Goal: Task Accomplishment & Management: Use online tool/utility

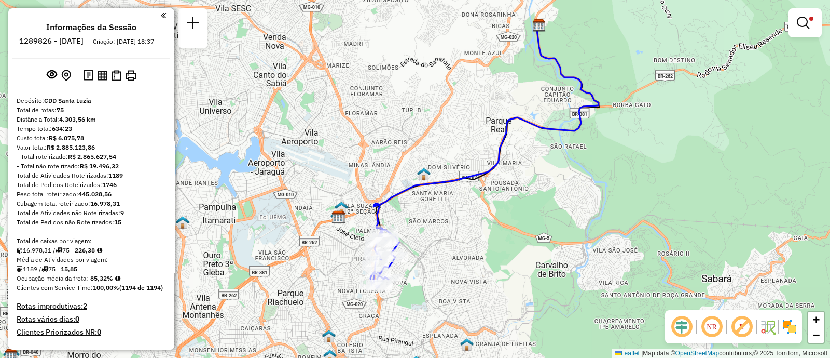
click at [791, 26] on div at bounding box center [805, 22] width 33 height 29
click at [798, 25] on em at bounding box center [803, 23] width 12 height 12
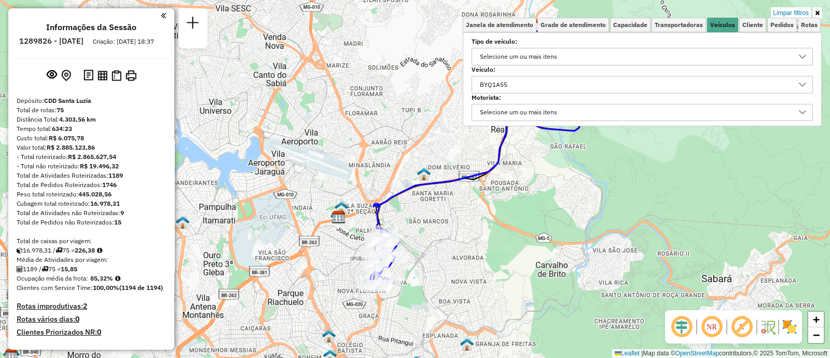
click at [541, 84] on div "BYQ1A55" at bounding box center [634, 84] width 317 height 17
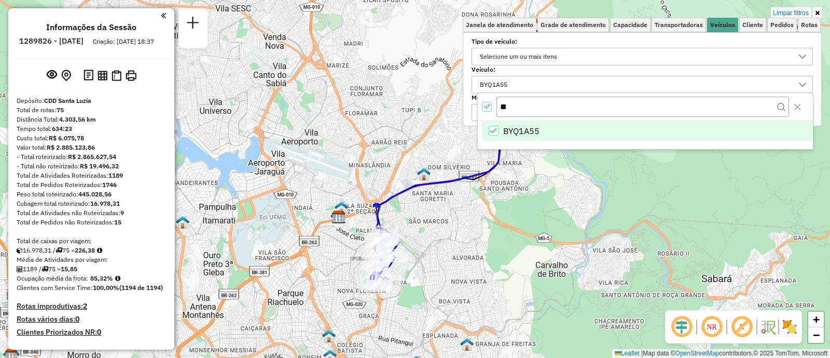
click at [489, 110] on div "All items selected" at bounding box center [487, 107] width 10 height 10
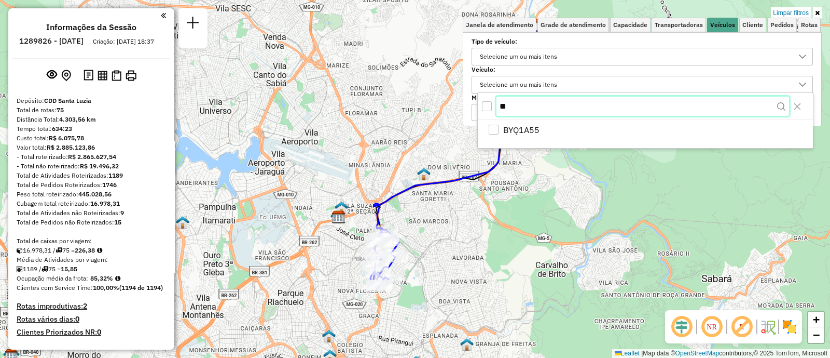
click at [510, 107] on input "**" at bounding box center [643, 107] width 293 height 20
click at [499, 107] on input "**" at bounding box center [643, 107] width 293 height 20
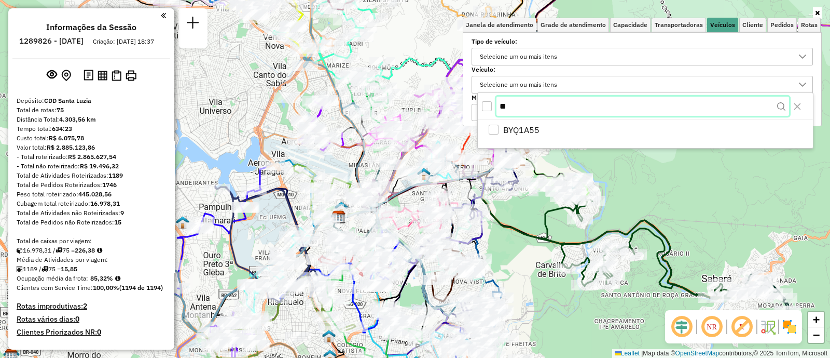
click at [512, 108] on input "**" at bounding box center [643, 107] width 293 height 20
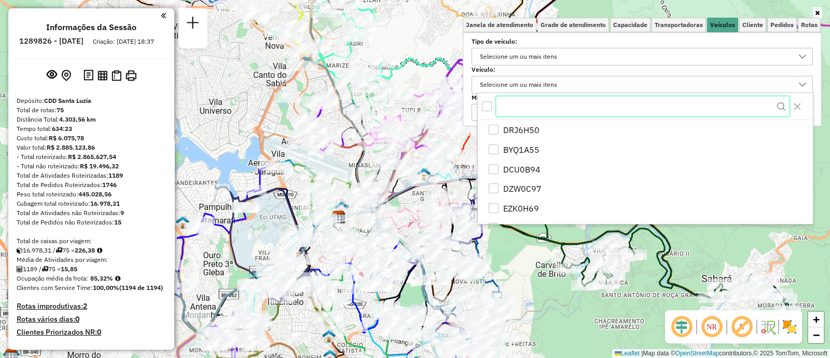
paste input "******"
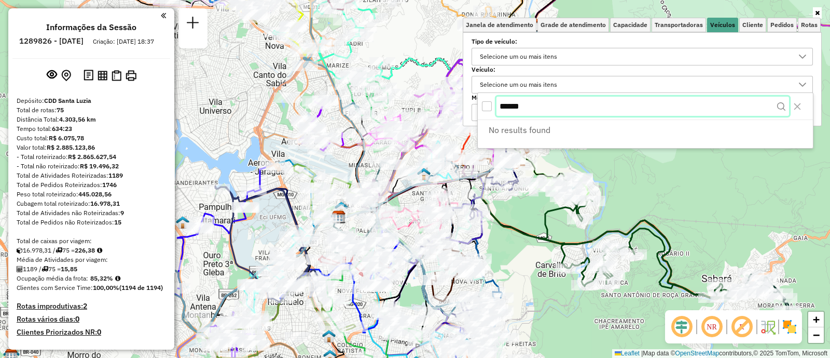
type input "******"
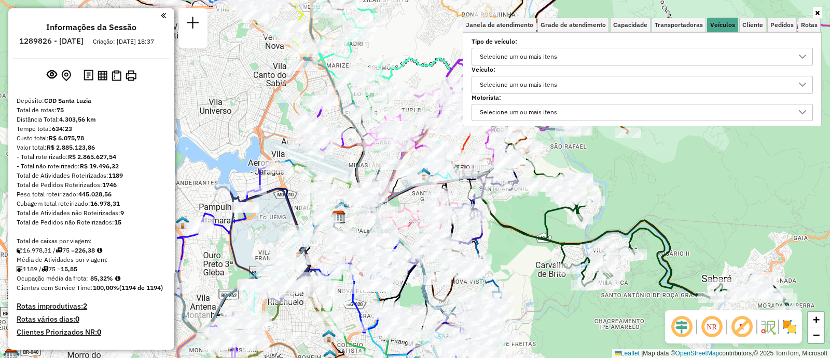
click at [555, 87] on div "Selecione um ou mais itens" at bounding box center [518, 84] width 85 height 17
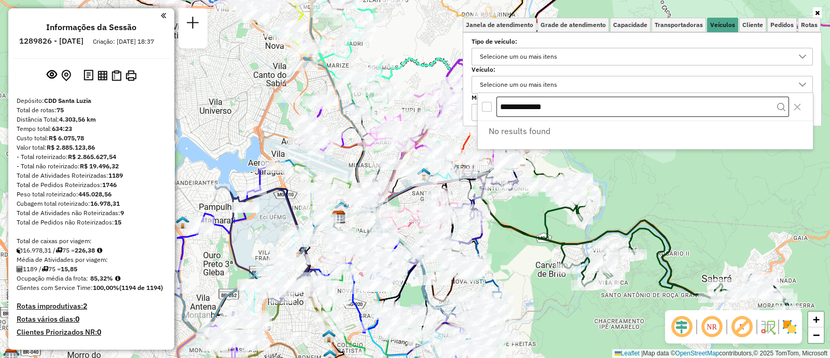
drag, startPoint x: 575, startPoint y: 106, endPoint x: 527, endPoint y: 106, distance: 47.8
click at [537, 106] on input "**********" at bounding box center [643, 107] width 293 height 21
click at [527, 106] on input "**********" at bounding box center [643, 107] width 293 height 21
drag, startPoint x: 581, startPoint y: 107, endPoint x: 499, endPoint y: 112, distance: 82.7
click at [499, 112] on input "**********" at bounding box center [643, 107] width 293 height 21
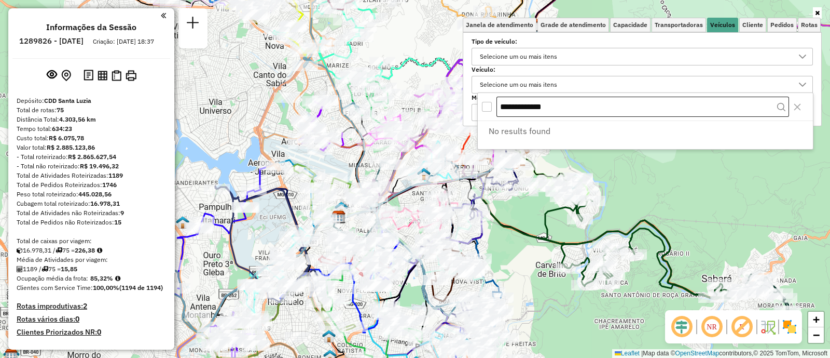
click at [499, 112] on input "**********" at bounding box center [643, 107] width 293 height 21
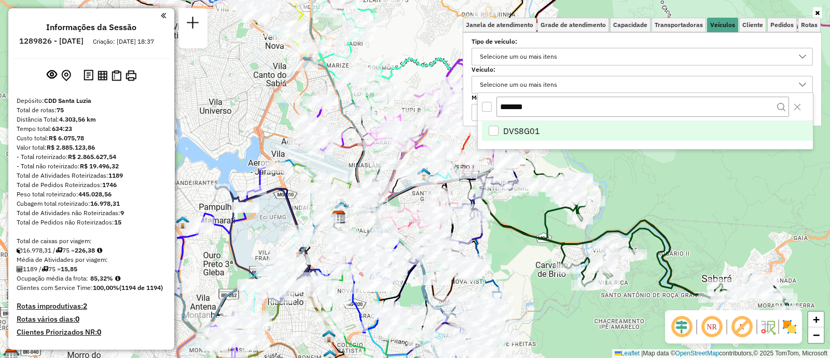
type input "*******"
click at [542, 128] on li "DVS8G01" at bounding box center [647, 131] width 331 height 20
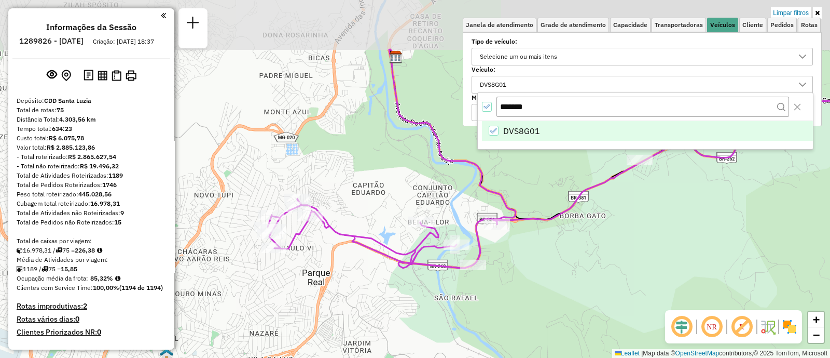
drag, startPoint x: 378, startPoint y: 229, endPoint x: 435, endPoint y: 311, distance: 99.6
click at [434, 312] on div "Limpar filtros Janela de atendimento Grade de atendimento Capacidade Transporta…" at bounding box center [415, 179] width 830 height 358
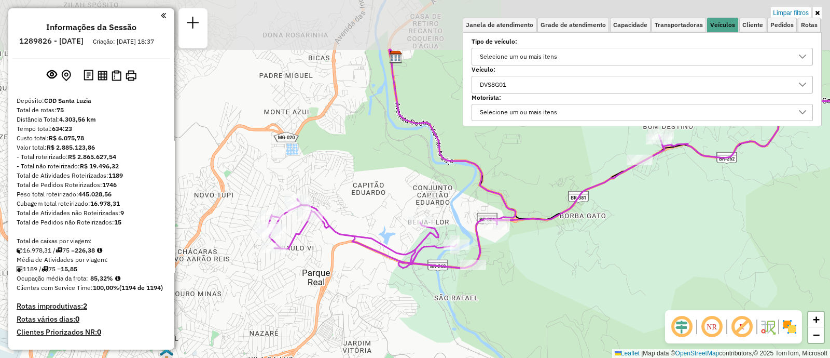
click at [435, 311] on div "Limpar filtros Janela de atendimento Grade de atendimento Capacidade Transporta…" at bounding box center [415, 179] width 830 height 358
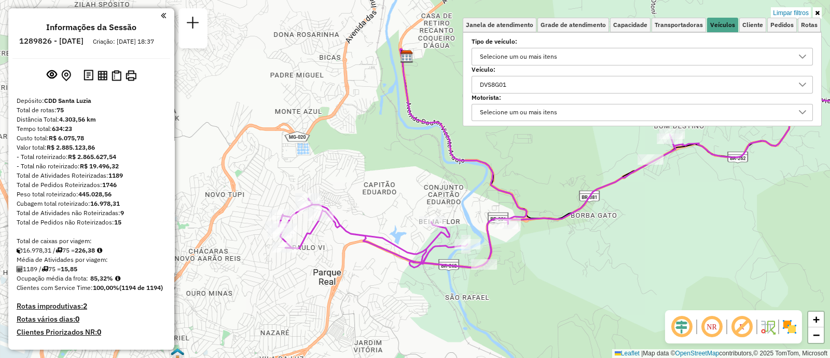
drag, startPoint x: 244, startPoint y: 123, endPoint x: 249, endPoint y: 121, distance: 5.6
click at [244, 123] on div "Limpar filtros Janela de atendimento Grade de atendimento Capacidade Transporta…" at bounding box center [415, 179] width 830 height 358
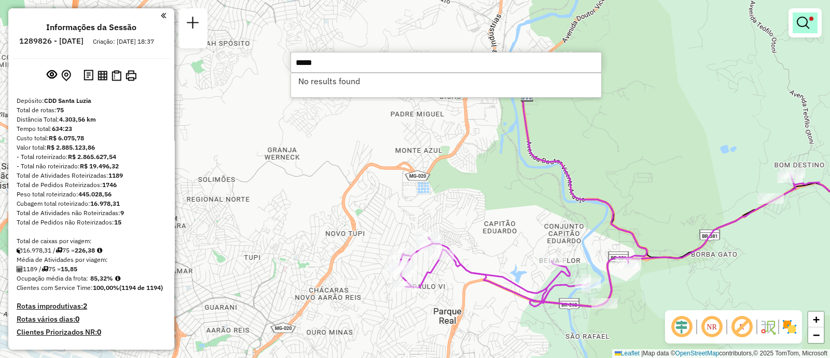
type input "*****"
click at [799, 17] on em at bounding box center [803, 23] width 12 height 12
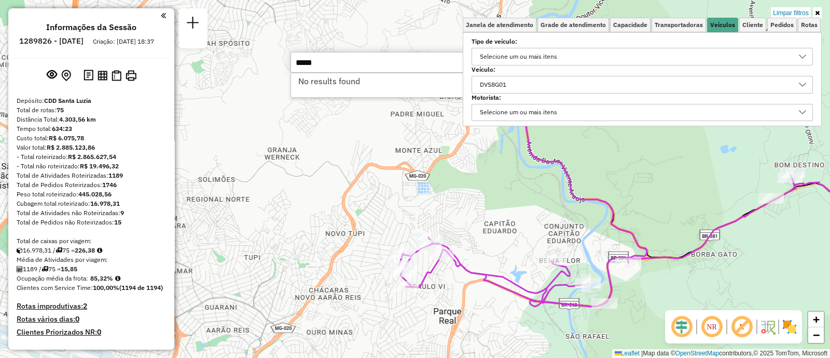
click at [510, 84] on div "DVS8G01" at bounding box center [493, 84] width 34 height 17
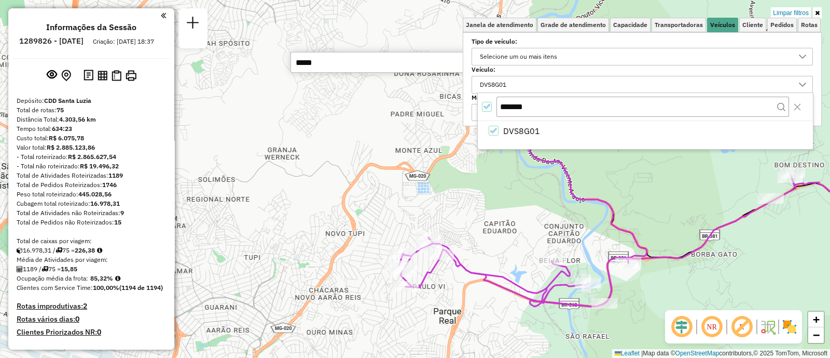
click at [487, 110] on div "All items selected" at bounding box center [487, 107] width 10 height 10
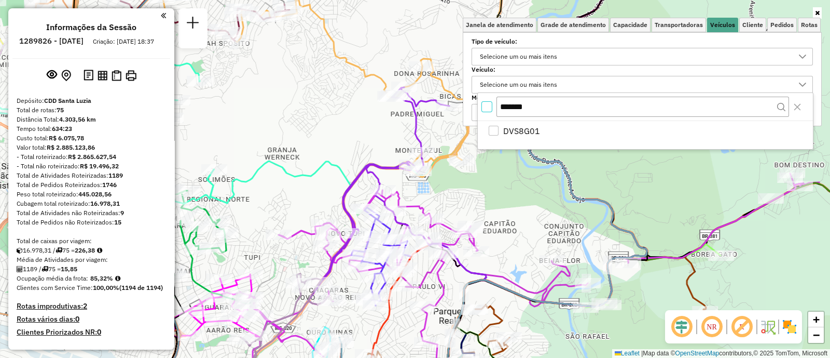
click at [399, 134] on div "Janela de atendimento Grade de atendimento Capacidade Transportadoras Veículos …" at bounding box center [415, 179] width 830 height 358
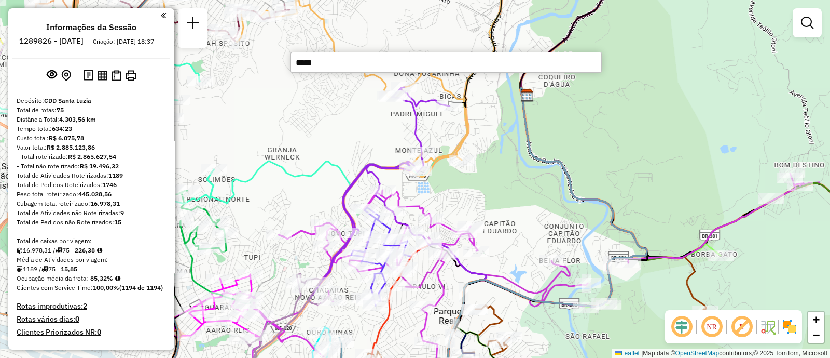
type input "*****"
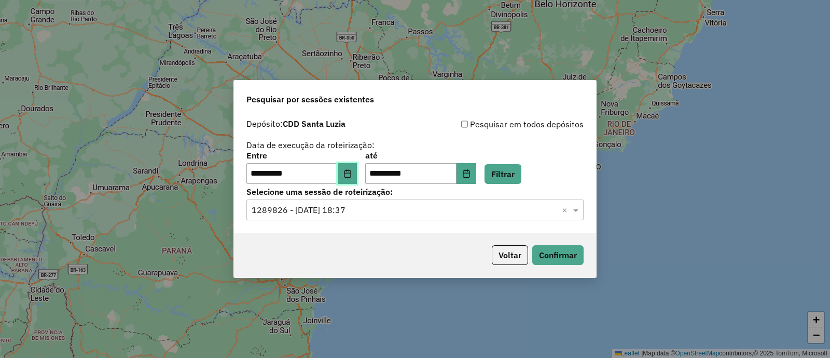
click at [350, 178] on button "Choose Date" at bounding box center [348, 173] width 20 height 21
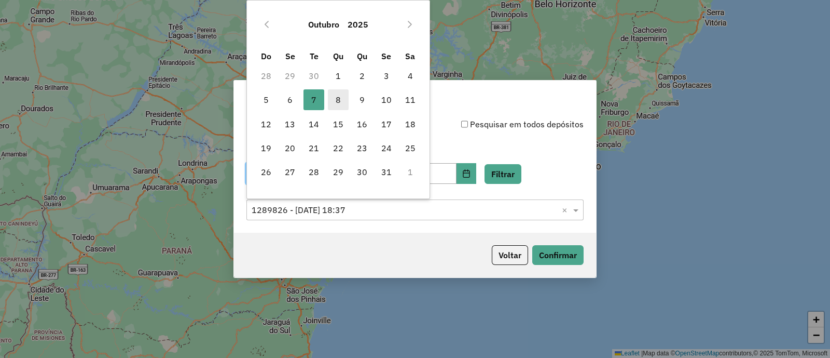
click at [335, 96] on span "8" at bounding box center [338, 99] width 21 height 21
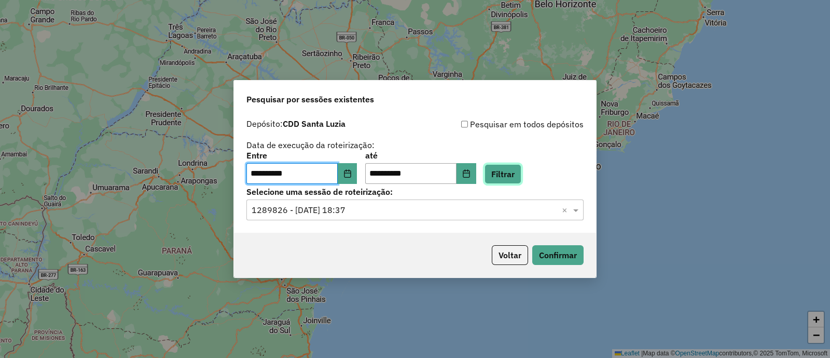
click at [519, 170] on button "Filtrar" at bounding box center [503, 174] width 37 height 20
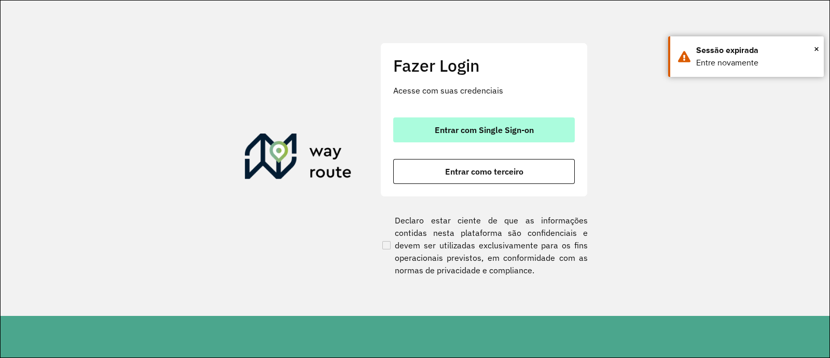
click at [459, 129] on span "Entrar com Single Sign-on" at bounding box center [484, 130] width 99 height 8
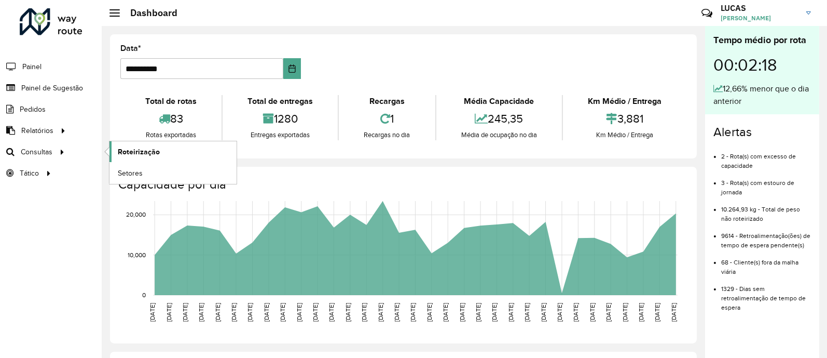
click at [169, 145] on link "Roteirização" at bounding box center [173, 151] width 127 height 21
click at [132, 171] on span "Setores" at bounding box center [130, 173] width 25 height 11
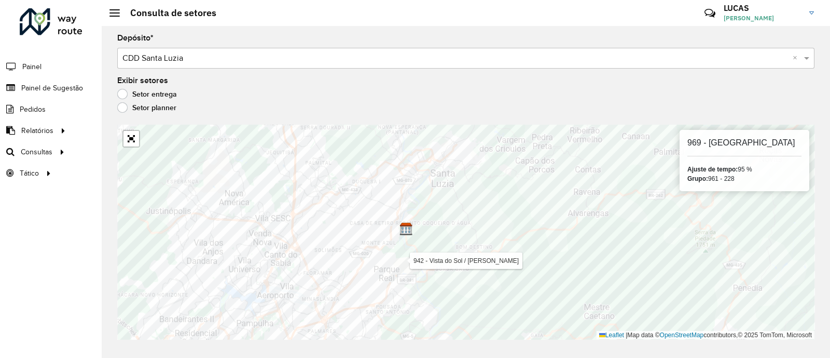
click at [0, 0] on div "Aguarde..." at bounding box center [0, 0] width 0 height 0
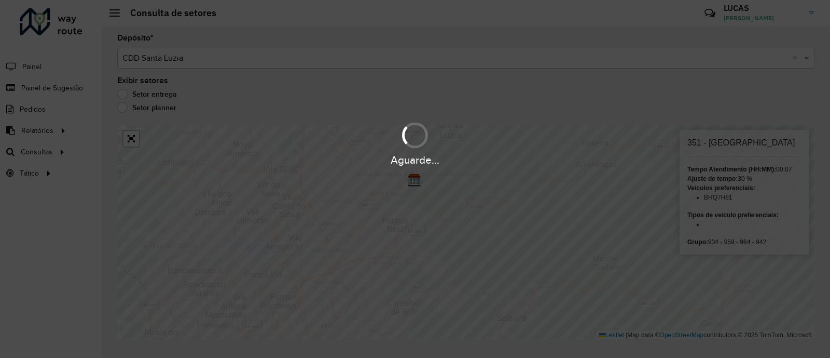
click at [496, 209] on div "Aguarde..." at bounding box center [415, 179] width 830 height 358
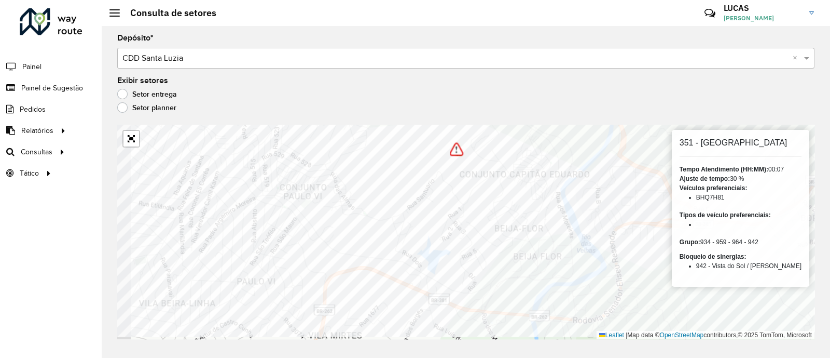
click at [720, 248] on div "351 - Jardim Vitória 351 - Jardim Vitória Tempo Atendimento (HH:MM): 00:07 Ajus…" at bounding box center [466, 232] width 698 height 214
click at [721, 248] on div "351 - Jardim Vitória Tempo Atendimento (HH:MM): 00:07 Ajuste de tempo: 30 % Veí…" at bounding box center [741, 208] width 138 height 157
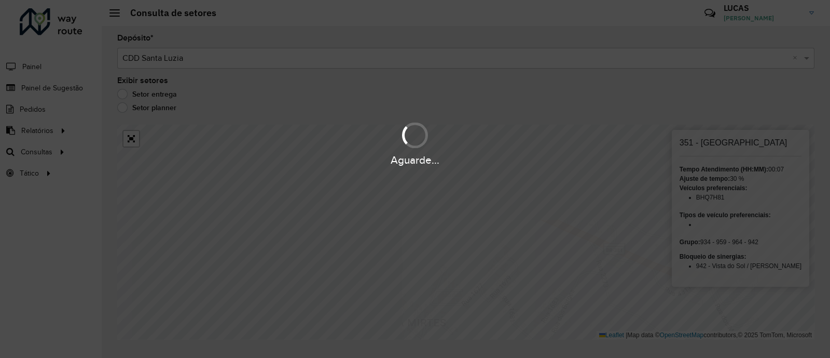
drag, startPoint x: 688, startPoint y: 267, endPoint x: 467, endPoint y: 312, distance: 225.7
click at [467, 315] on div "Aguarde..." at bounding box center [415, 179] width 830 height 358
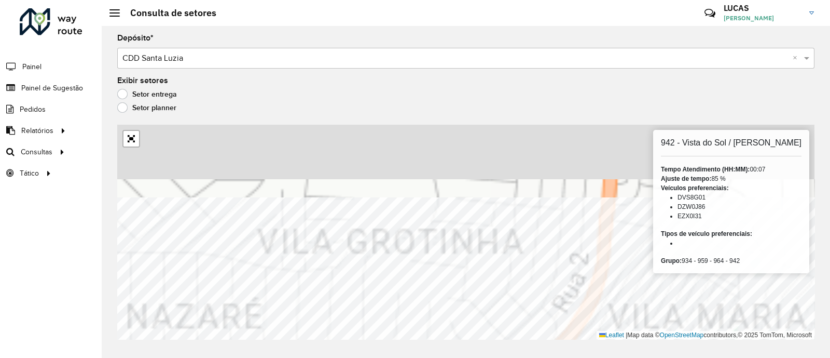
click at [433, 357] on html "Aguarde... Pop-up bloqueado! Seu navegador bloqueou automáticamente a abertura …" at bounding box center [415, 179] width 830 height 358
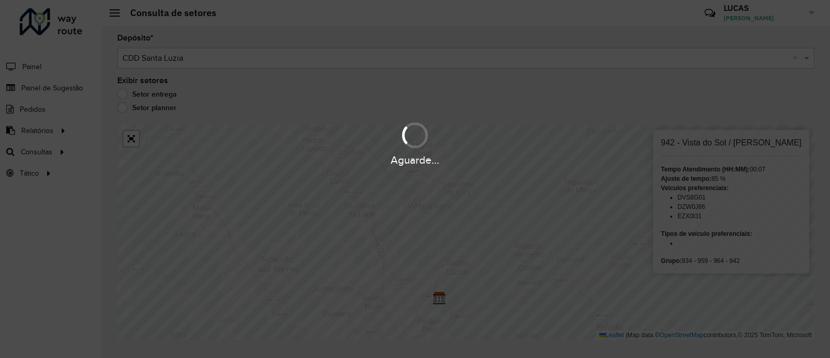
drag, startPoint x: 431, startPoint y: 293, endPoint x: 429, endPoint y: 216, distance: 76.8
click at [429, 216] on div "Aguarde..." at bounding box center [415, 179] width 830 height 358
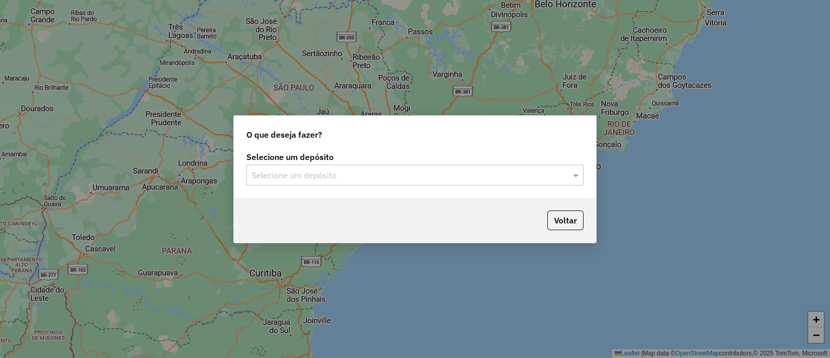
click at [354, 175] on input "text" at bounding box center [405, 175] width 306 height 12
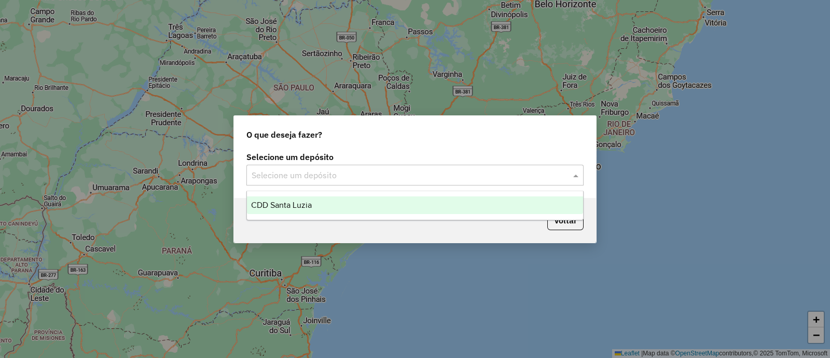
click at [329, 211] on div "CDD Santa Luzia" at bounding box center [415, 205] width 336 height 18
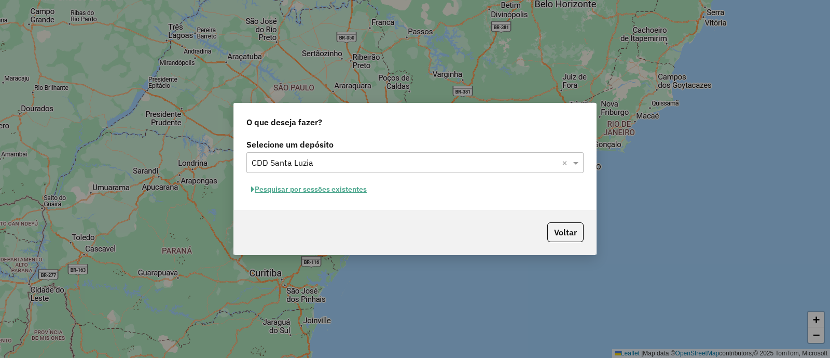
click at [345, 186] on button "Pesquisar por sessões existentes" at bounding box center [309, 189] width 125 height 16
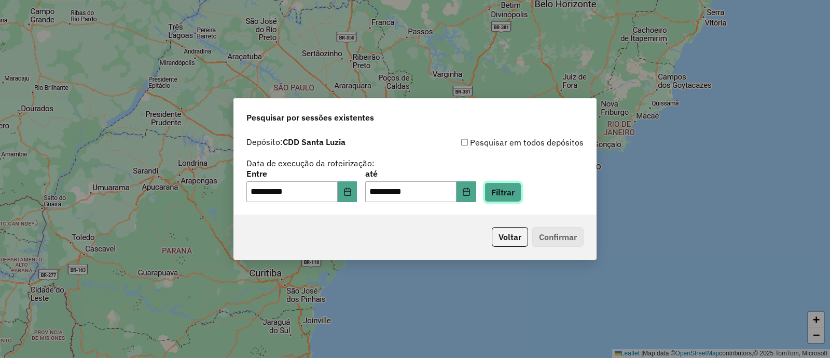
click at [522, 193] on button "Filtrar" at bounding box center [503, 192] width 37 height 20
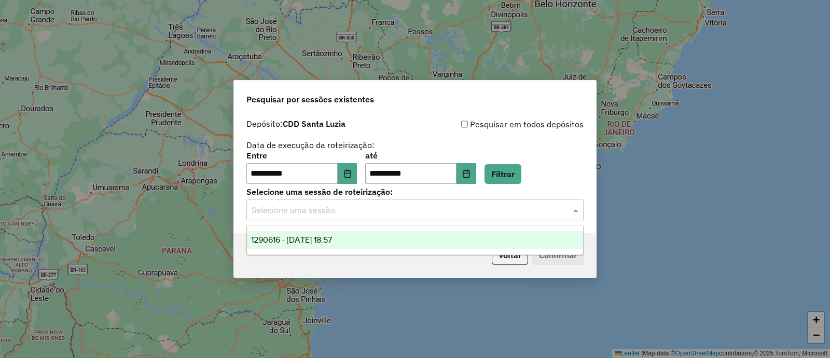
click at [467, 215] on input "text" at bounding box center [405, 210] width 306 height 12
click at [410, 243] on div "1290616 - 08/10/2025 18:57" at bounding box center [415, 240] width 336 height 18
click at [410, 243] on div "Voltar Confirmar" at bounding box center [415, 255] width 362 height 45
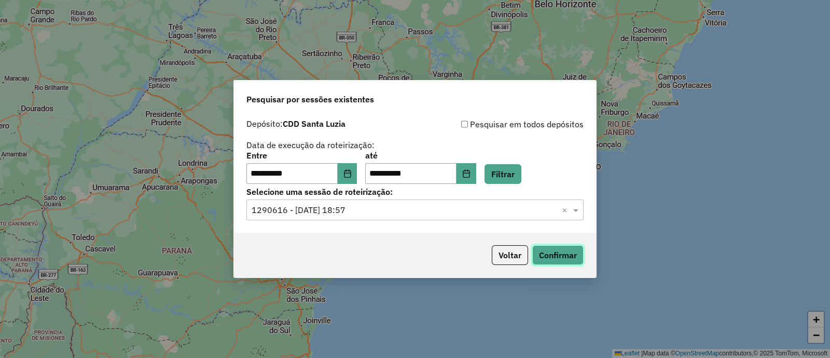
click at [575, 249] on button "Confirmar" at bounding box center [558, 255] width 51 height 20
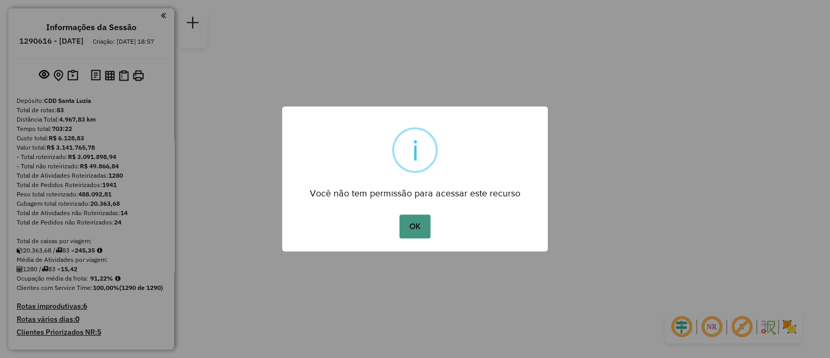
click at [423, 221] on button "OK" at bounding box center [415, 226] width 31 height 24
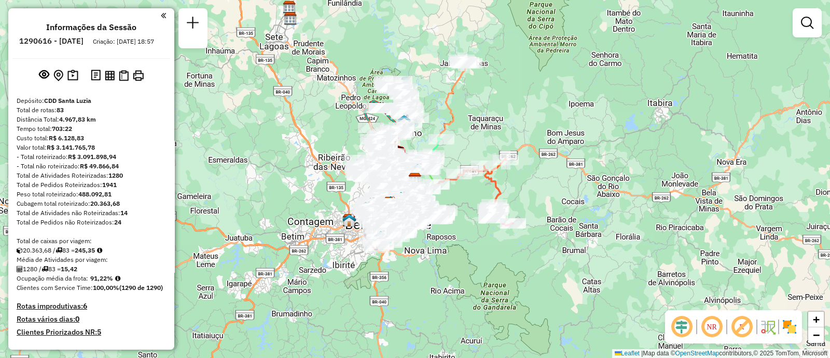
drag, startPoint x: 802, startPoint y: 37, endPoint x: 793, endPoint y: 45, distance: 11.8
click at [802, 37] on div "Janela de atendimento Grade de atendimento Capacidade Transportadoras Veículos …" at bounding box center [807, 27] width 29 height 38
click at [802, 36] on div at bounding box center [807, 22] width 29 height 29
click at [813, 22] on em at bounding box center [807, 23] width 12 height 12
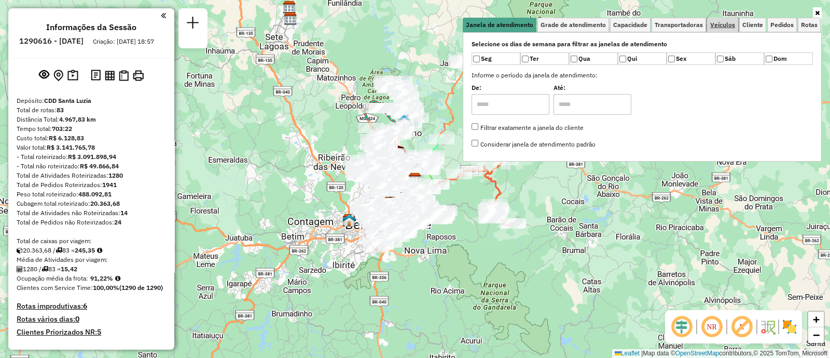
click at [723, 24] on span "Veículos" at bounding box center [723, 25] width 25 height 6
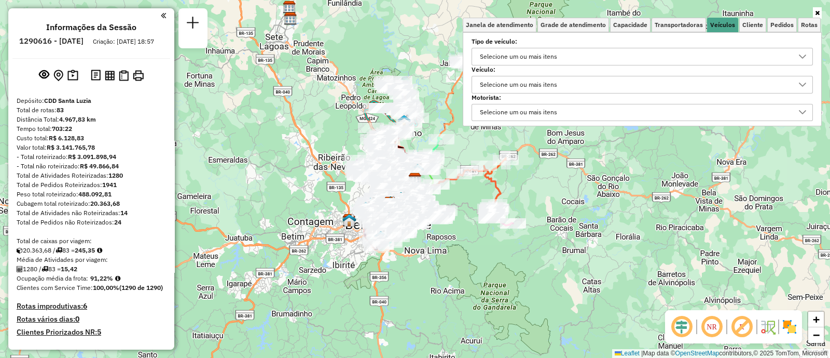
click at [544, 87] on div "Selecione um ou mais itens" at bounding box center [518, 84] width 85 height 17
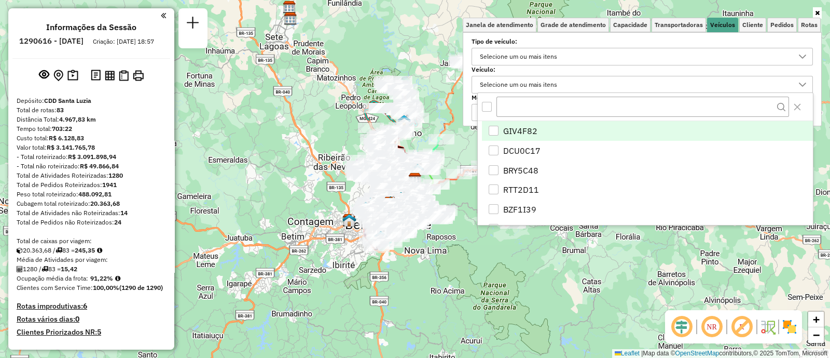
scroll to position [5, 35]
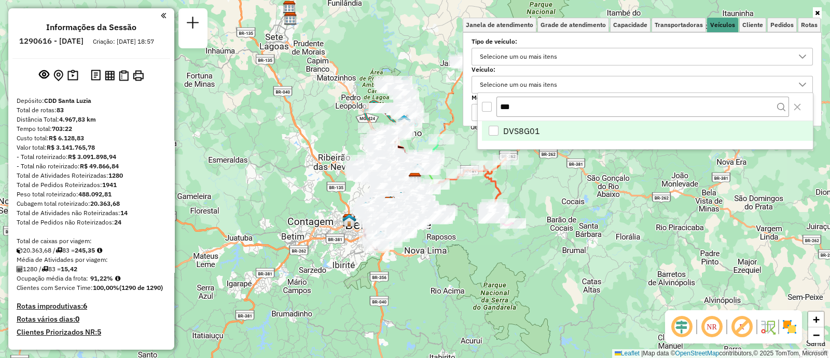
type input "***"
click at [530, 127] on span "DVS8G01" at bounding box center [521, 131] width 37 height 12
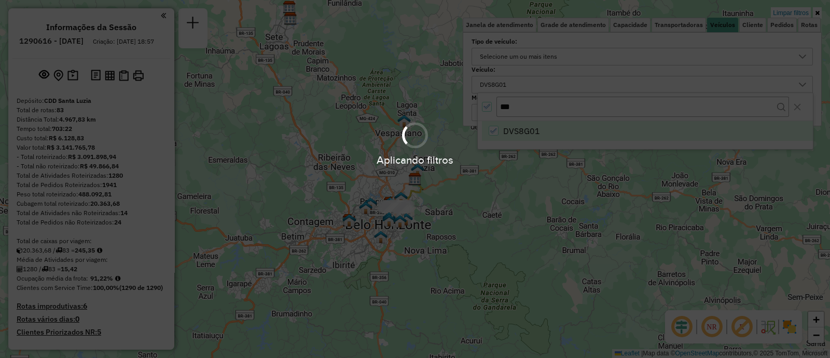
drag, startPoint x: 598, startPoint y: 202, endPoint x: 588, endPoint y: 202, distance: 10.4
click at [594, 202] on div "Aplicando filtros" at bounding box center [415, 179] width 830 height 358
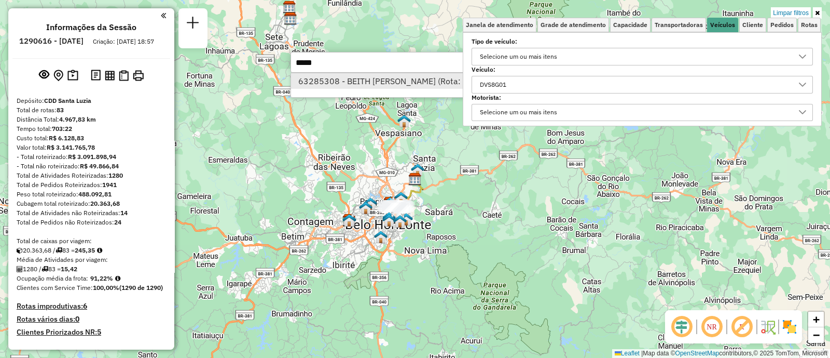
type input "*****"
click at [395, 86] on li "63285308 - BEITH LECHEM ARTESAN (Rota: 81 - Sequência: 6)" at bounding box center [446, 81] width 310 height 16
select select "**********"
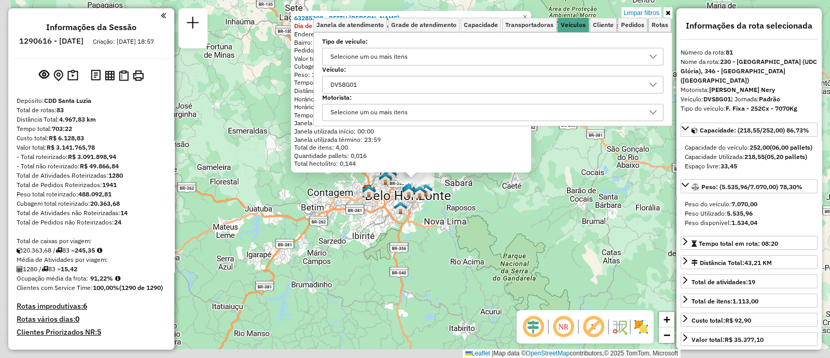
scroll to position [332, 0]
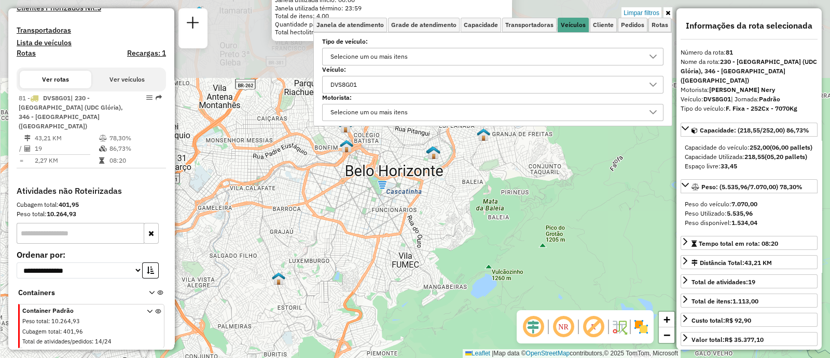
drag, startPoint x: 425, startPoint y: 200, endPoint x: 428, endPoint y: 355, distance: 154.7
click at [428, 355] on div "63285308 - BEITH LECHEM ARTESAN Dia de atendimento do cliente violado Endereço:…" at bounding box center [415, 179] width 830 height 358
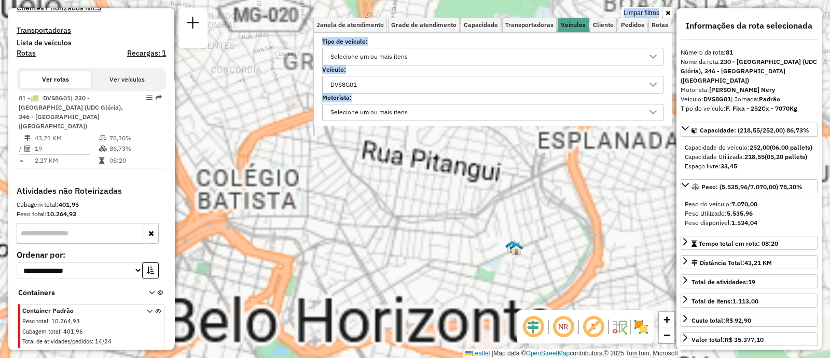
drag, startPoint x: 438, startPoint y: 200, endPoint x: 445, endPoint y: 362, distance: 162.6
click at [445, 357] on html "Aplicando filtros Pop-up bloqueado! Seu navegador bloqueou automáticamente a ab…" at bounding box center [415, 179] width 830 height 358
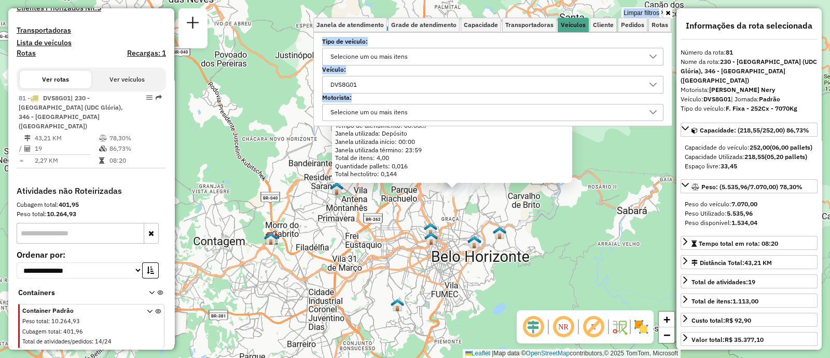
drag, startPoint x: 463, startPoint y: 211, endPoint x: 453, endPoint y: 236, distance: 27.0
click at [454, 239] on div "63285308 - BEITH LECHEM ARTESAN Dia de atendimento do cliente violado Endereço:…" at bounding box center [415, 179] width 830 height 358
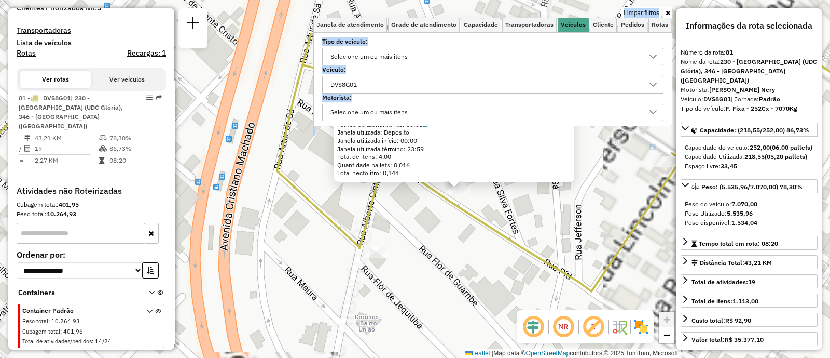
drag, startPoint x: 450, startPoint y: 203, endPoint x: 444, endPoint y: 295, distance: 91.6
click at [444, 296] on div "63285308 - BEITH LECHEM ARTESAN Dia de atendimento do cliente violado Endereço:…" at bounding box center [415, 179] width 830 height 358
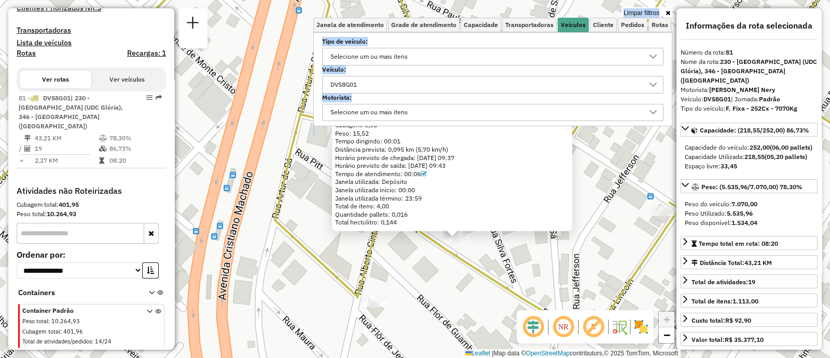
click at [508, 262] on div "63285308 - BEITH LECHEM ARTESAN Dia de atendimento do cliente violado Endereço:…" at bounding box center [415, 179] width 830 height 358
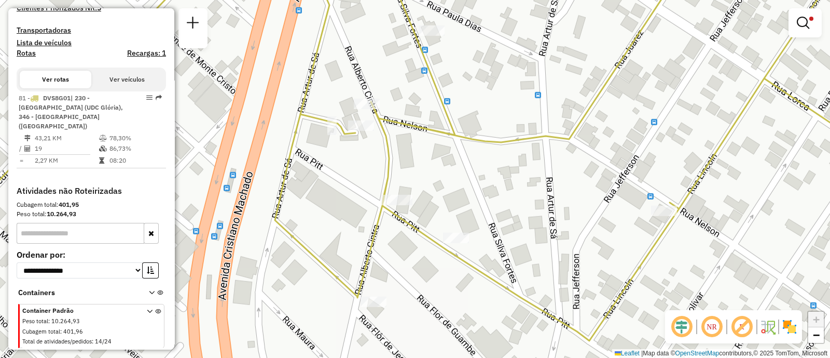
click at [802, 36] on div at bounding box center [805, 22] width 33 height 29
click at [803, 26] on em at bounding box center [803, 23] width 12 height 12
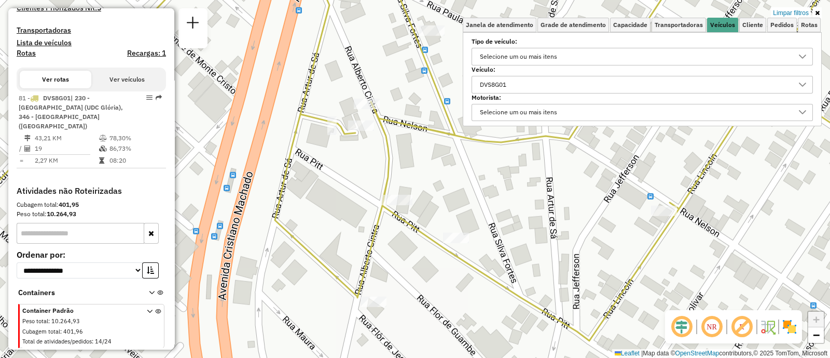
click at [529, 87] on div "DVS8G01" at bounding box center [634, 84] width 317 height 17
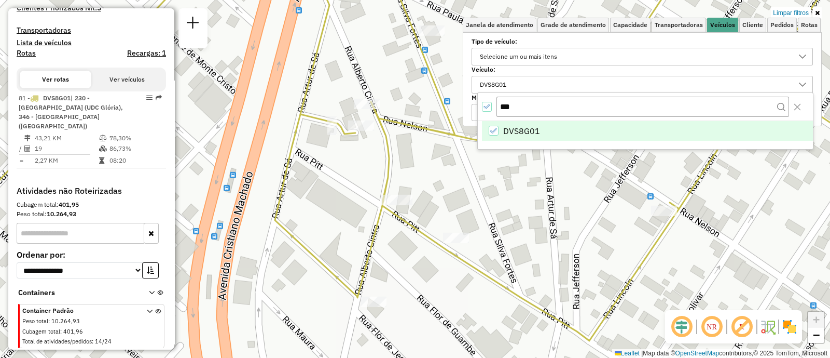
click at [485, 111] on div at bounding box center [487, 107] width 10 height 10
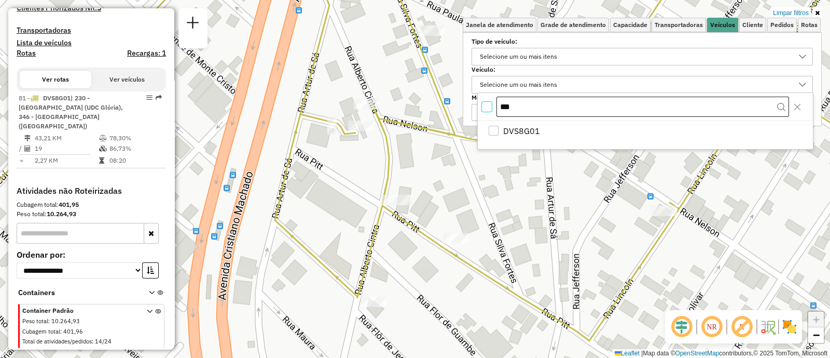
scroll to position [5, 3]
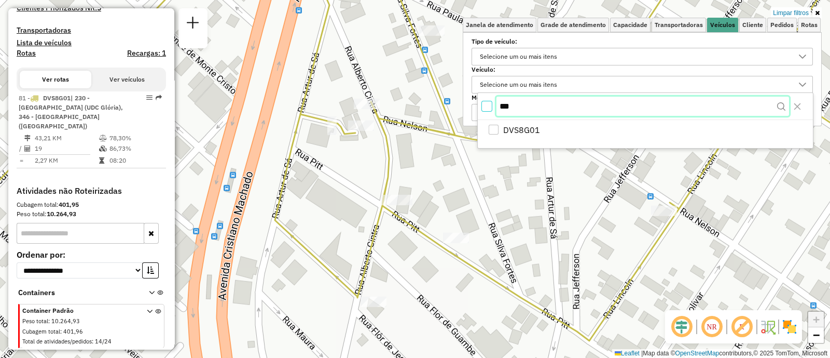
click at [494, 106] on div "***" at bounding box center [645, 106] width 335 height 27
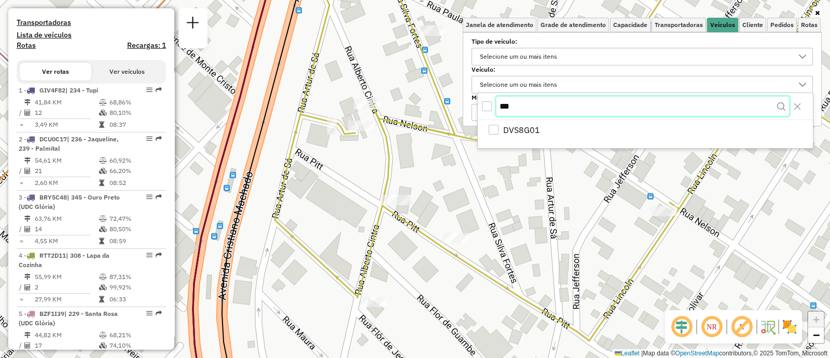
paste input "****"
type input "*******"
click at [490, 107] on div "All items unselected" at bounding box center [487, 107] width 10 height 10
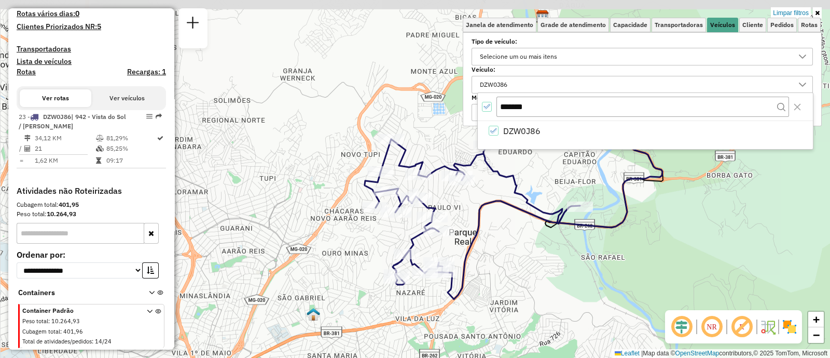
drag, startPoint x: 636, startPoint y: 243, endPoint x: 606, endPoint y: 289, distance: 54.4
click at [607, 289] on div "Limpar filtros Janela de atendimento Grade de atendimento Capacidade Transporta…" at bounding box center [415, 179] width 830 height 358
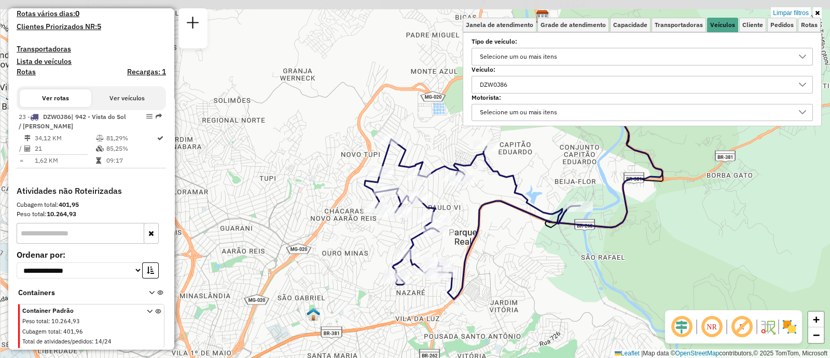
click at [606, 289] on div "Limpar filtros Janela de atendimento Grade de atendimento Capacidade Transporta…" at bounding box center [415, 179] width 830 height 358
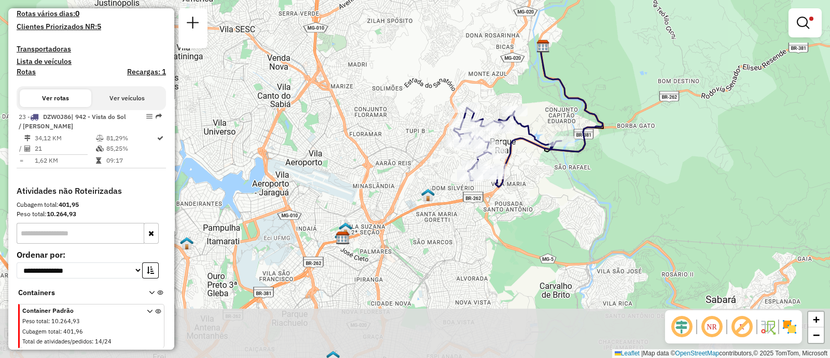
drag, startPoint x: 556, startPoint y: 295, endPoint x: 560, endPoint y: 200, distance: 95.0
click at [560, 200] on div "Limpar filtros Janela de atendimento Grade de atendimento Capacidade Transporta…" at bounding box center [415, 179] width 830 height 358
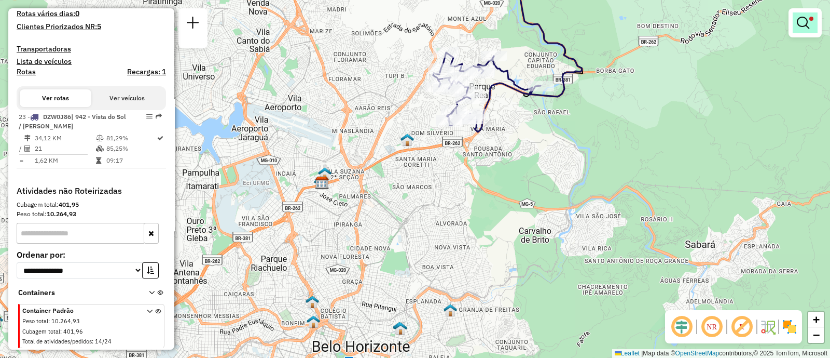
click at [817, 23] on link at bounding box center [805, 22] width 25 height 21
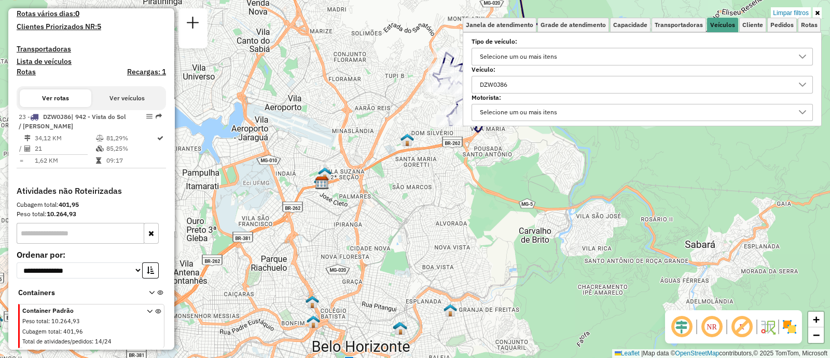
click at [551, 89] on div "DZW0J86" at bounding box center [634, 84] width 317 height 17
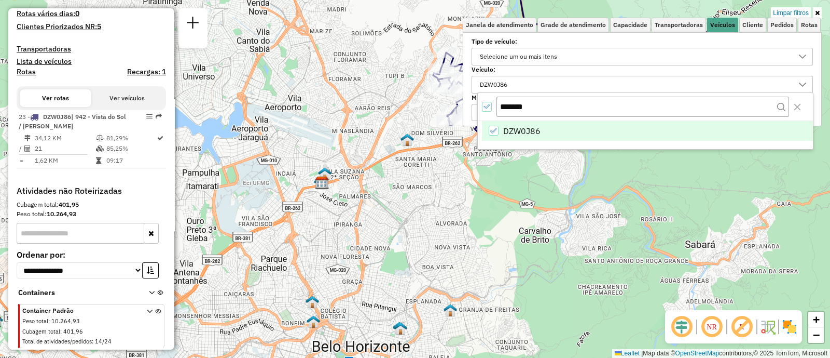
click at [487, 105] on icon "All items selected" at bounding box center [486, 106] width 7 height 7
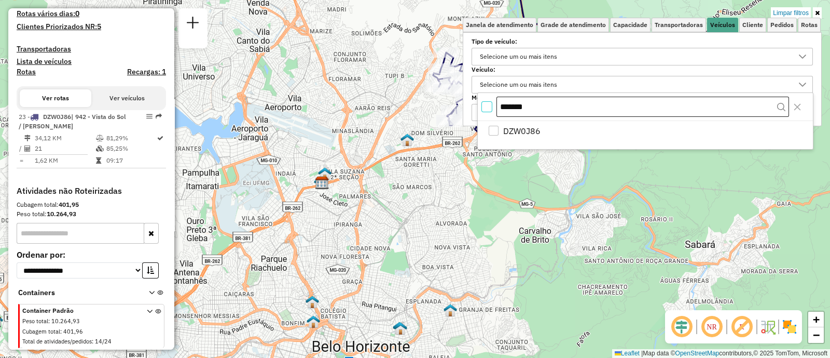
scroll to position [5, 3]
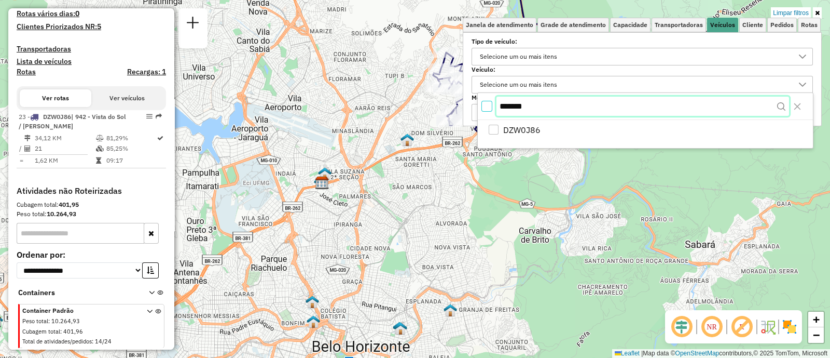
click at [549, 110] on input "*******" at bounding box center [643, 107] width 293 height 20
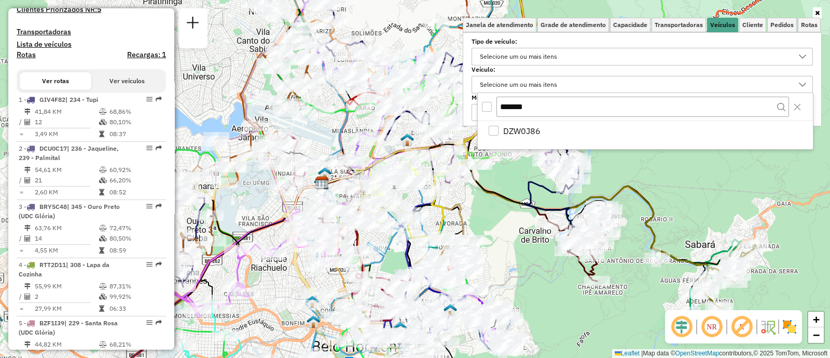
click at [550, 86] on div "Selecione um ou mais itens" at bounding box center [518, 84] width 85 height 17
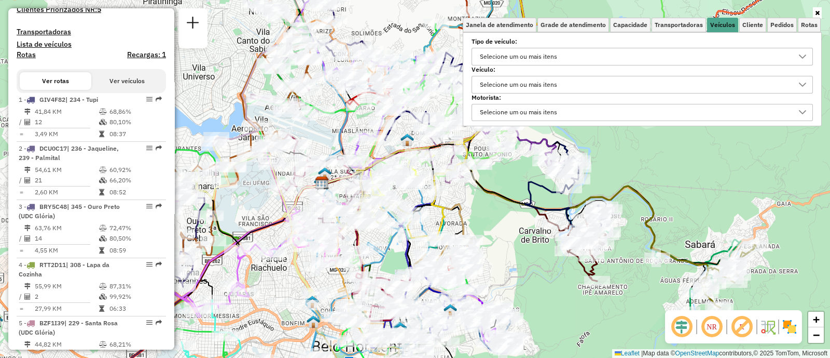
click at [550, 86] on div "Selecione um ou mais itens" at bounding box center [518, 84] width 85 height 17
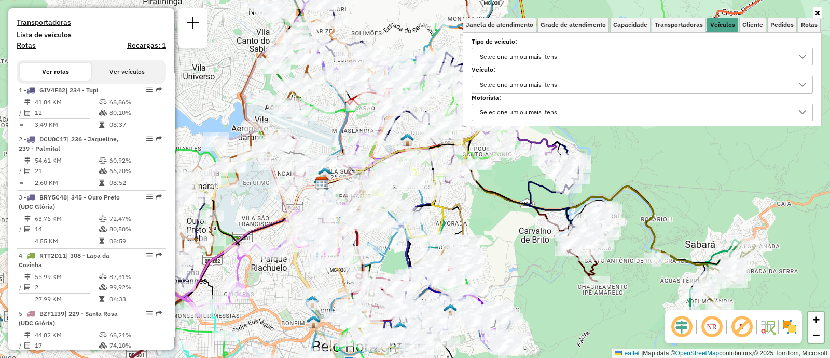
click at [579, 52] on div "Selecione um ou mais itens" at bounding box center [634, 56] width 317 height 17
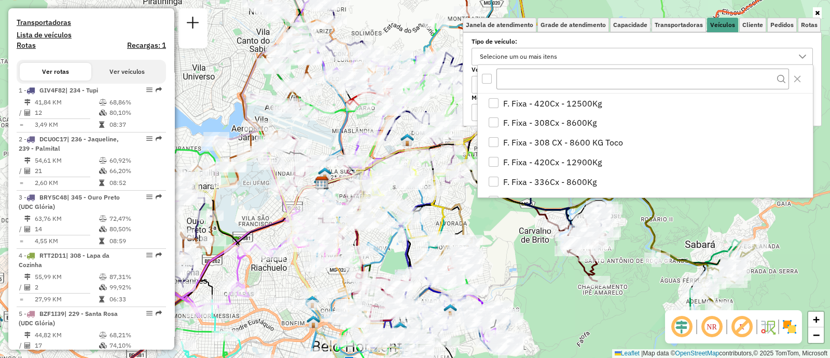
click at [576, 51] on div "Selecione um ou mais itens" at bounding box center [634, 56] width 317 height 17
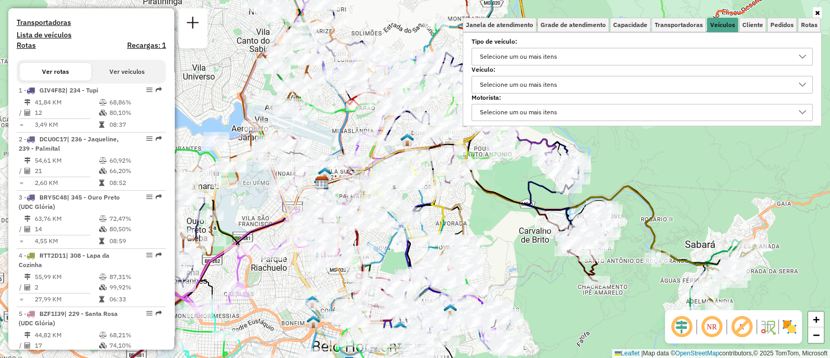
click at [555, 91] on div "Selecione um ou mais itens" at bounding box center [518, 84] width 85 height 17
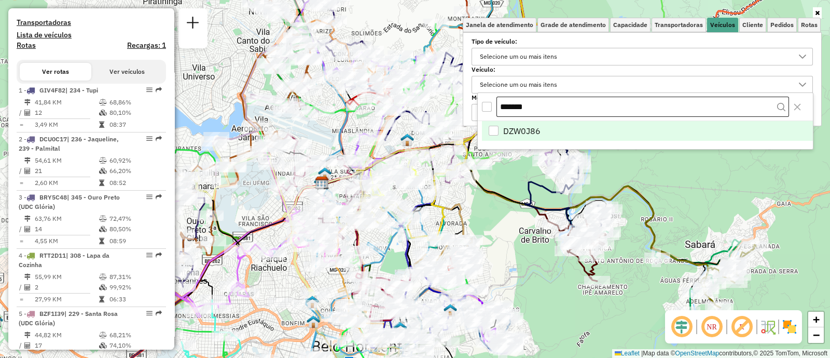
drag, startPoint x: 521, startPoint y: 110, endPoint x: 502, endPoint y: 112, distance: 18.7
click at [507, 111] on input "*******" at bounding box center [643, 107] width 293 height 21
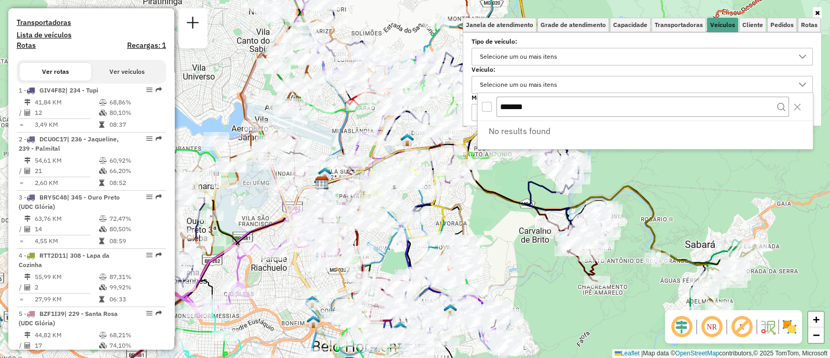
drag, startPoint x: 500, startPoint y: 111, endPoint x: 483, endPoint y: 112, distance: 17.1
click at [483, 112] on div "*******" at bounding box center [645, 107] width 335 height 28
drag, startPoint x: 540, startPoint y: 107, endPoint x: 500, endPoint y: 113, distance: 40.4
click at [500, 113] on input "*******" at bounding box center [643, 107] width 293 height 20
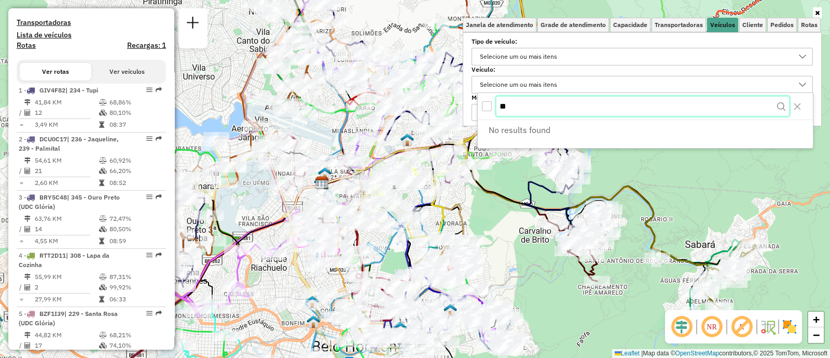
type input "*"
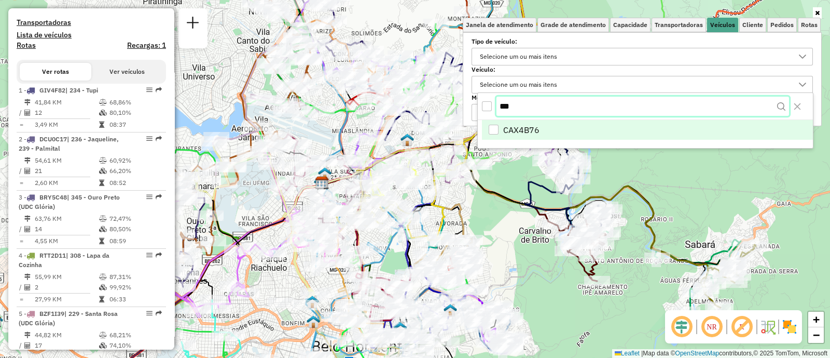
type input "***"
click at [527, 133] on span "CAX4B76" at bounding box center [521, 131] width 36 height 12
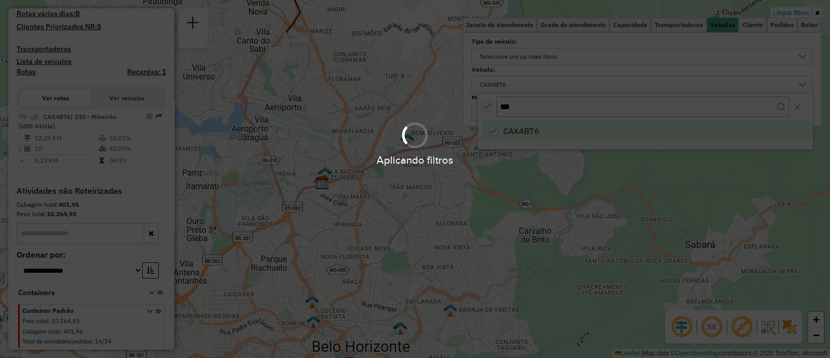
scroll to position [322, 0]
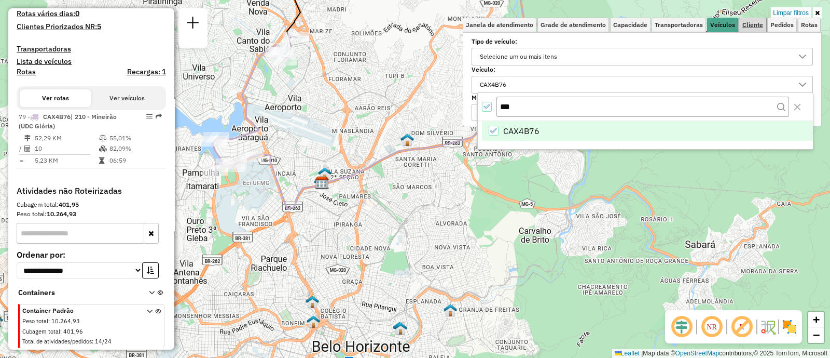
click at [748, 24] on span "Cliente" at bounding box center [753, 25] width 21 height 6
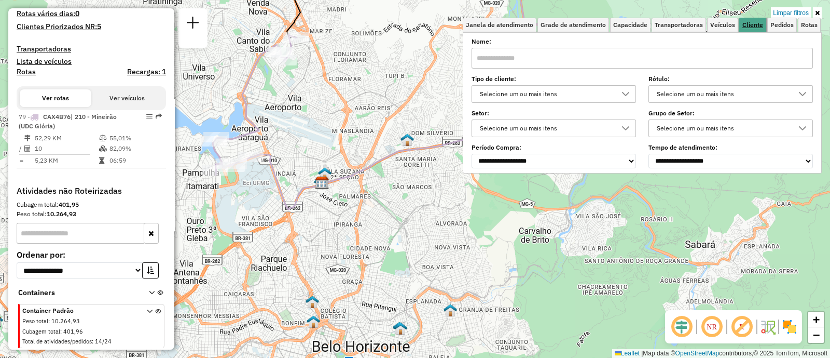
click at [748, 24] on span "Cliente" at bounding box center [753, 25] width 21 height 6
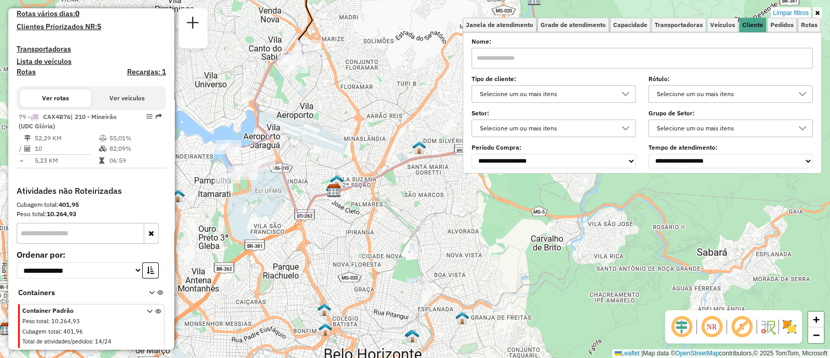
drag, startPoint x: 324, startPoint y: 120, endPoint x: 380, endPoint y: 129, distance: 57.3
click at [378, 129] on div "Limpar filtros Janela de atendimento Grade de atendimento Capacidade Transporta…" at bounding box center [415, 179] width 830 height 358
click at [379, 129] on div "Limpar filtros Janela de atendimento Grade de atendimento Capacidade Transporta…" at bounding box center [415, 179] width 830 height 358
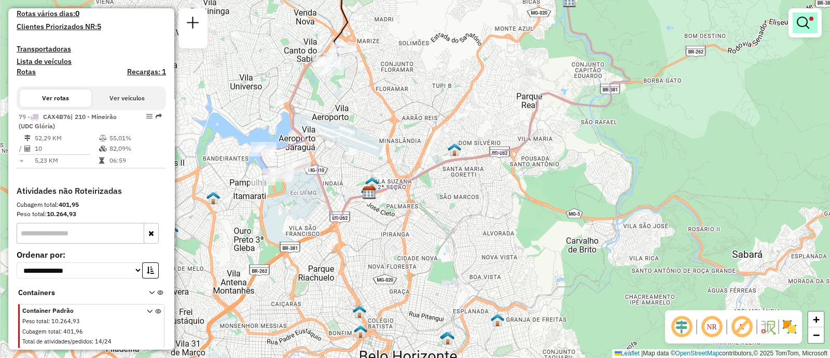
click at [803, 20] on em at bounding box center [803, 23] width 12 height 12
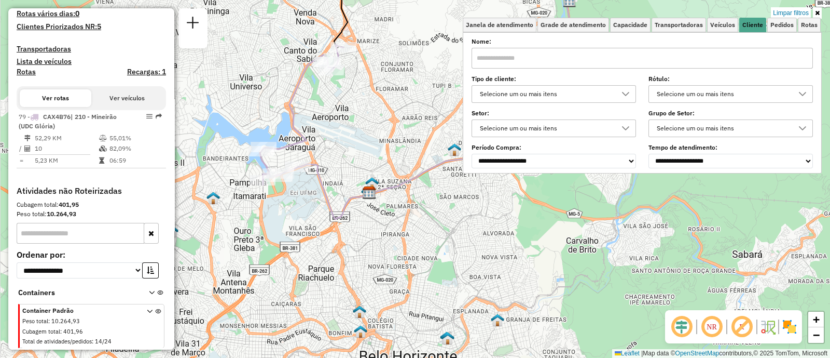
click at [577, 100] on div "Selecione um ou mais itens" at bounding box center [546, 94] width 140 height 17
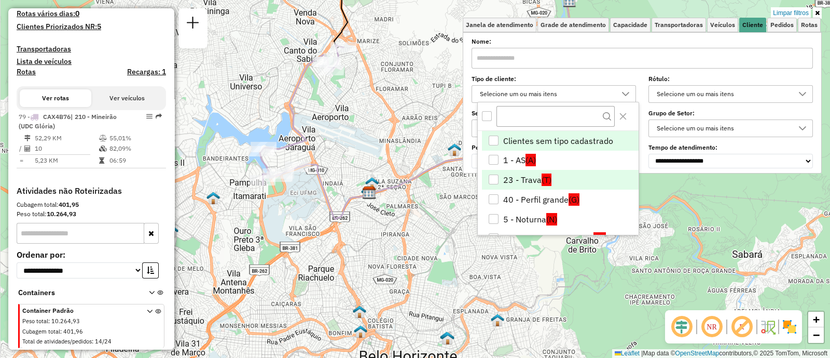
click at [509, 179] on li "23 - Trava (T)" at bounding box center [560, 180] width 157 height 20
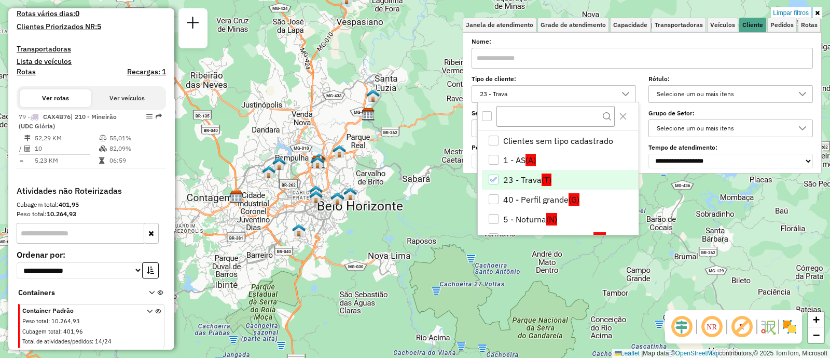
click at [492, 179] on icon "23 - Trava" at bounding box center [493, 179] width 7 height 7
click at [494, 180] on div "23 - Trava" at bounding box center [494, 179] width 10 height 10
click at [495, 183] on div "23 - Trava" at bounding box center [494, 179] width 10 height 10
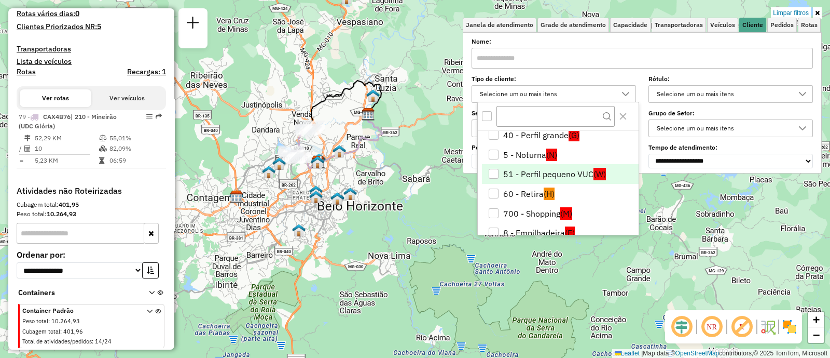
scroll to position [129, 0]
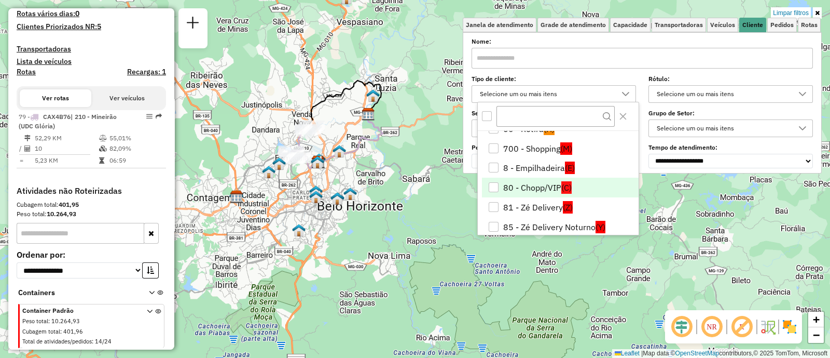
click at [494, 188] on div "80 - Chopp/VIP" at bounding box center [494, 187] width 10 height 10
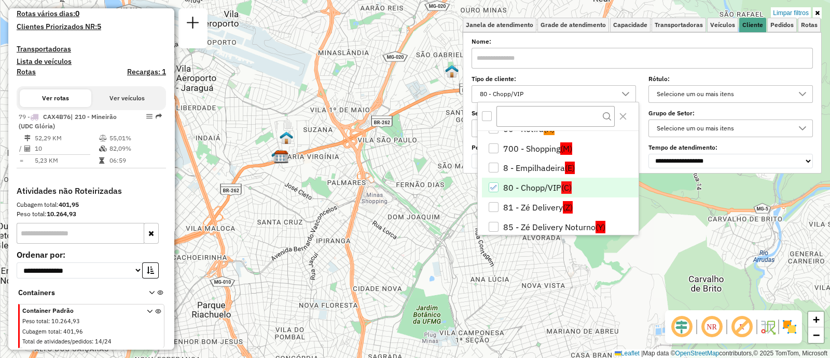
drag, startPoint x: 241, startPoint y: 118, endPoint x: 429, endPoint y: 146, distance: 190.0
click at [429, 147] on div "Limpar filtros Janela de atendimento Grade de atendimento Capacidade Transporta…" at bounding box center [415, 179] width 830 height 358
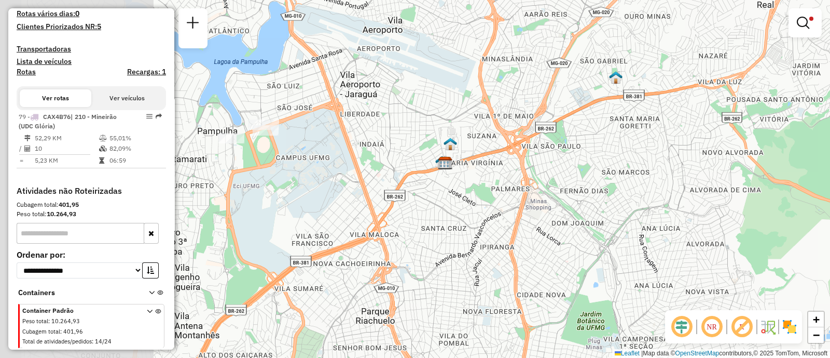
drag, startPoint x: 303, startPoint y: 132, endPoint x: 502, endPoint y: 142, distance: 199.1
click at [506, 145] on div "Limpar filtros Janela de atendimento Grade de atendimento Capacidade Transporta…" at bounding box center [415, 179] width 830 height 358
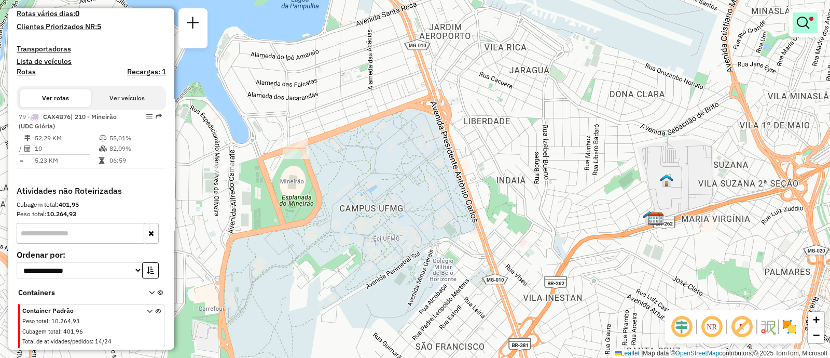
click at [808, 26] on em at bounding box center [803, 23] width 12 height 12
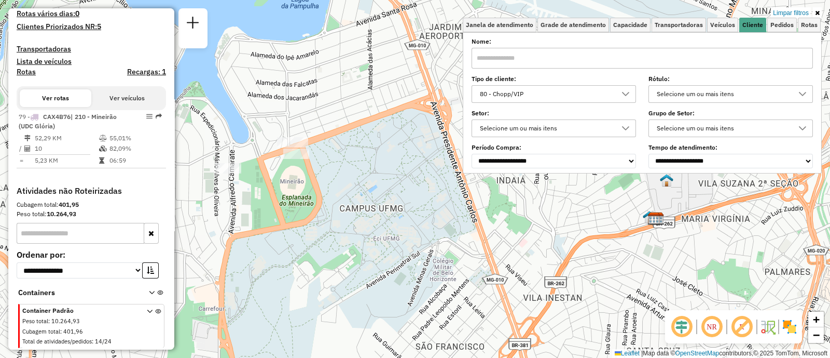
click at [534, 96] on div "80 - Chopp/VIP" at bounding box center [546, 94] width 140 height 17
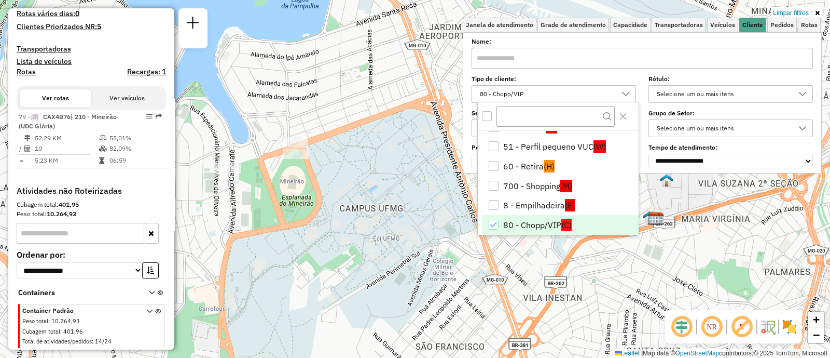
scroll to position [157, 0]
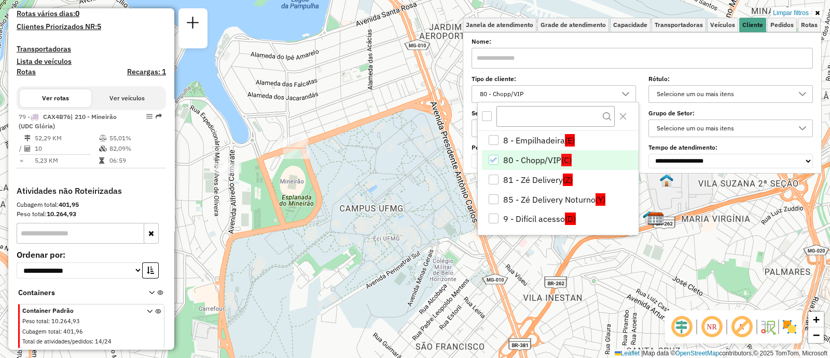
click at [492, 155] on div "80 - Chopp/VIP" at bounding box center [494, 160] width 10 height 10
click at [493, 160] on icon "80 - Chopp/VIP" at bounding box center [493, 159] width 7 height 5
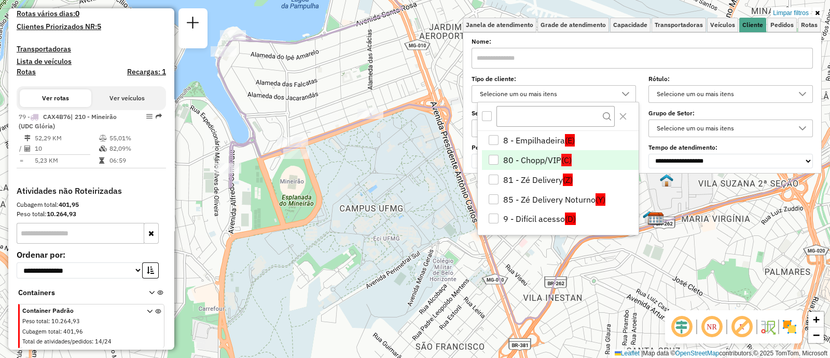
click at [330, 138] on icon at bounding box center [310, 75] width 185 height 223
select select "**********"
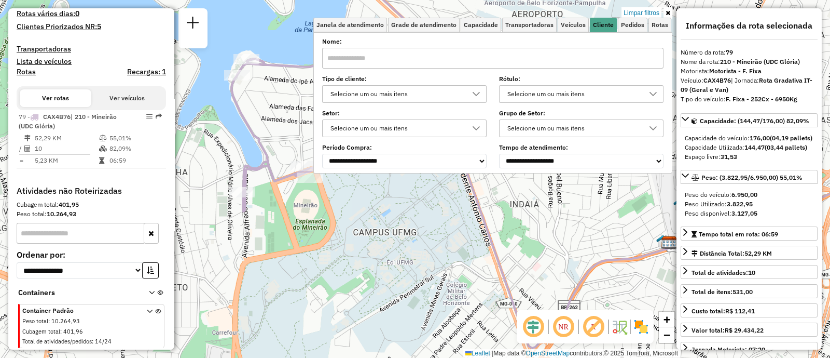
drag, startPoint x: 270, startPoint y: 125, endPoint x: 315, endPoint y: 209, distance: 95.0
click at [315, 209] on div "Limpar filtros Janela de atendimento Grade de atendimento Capacidade Transporta…" at bounding box center [415, 179] width 830 height 358
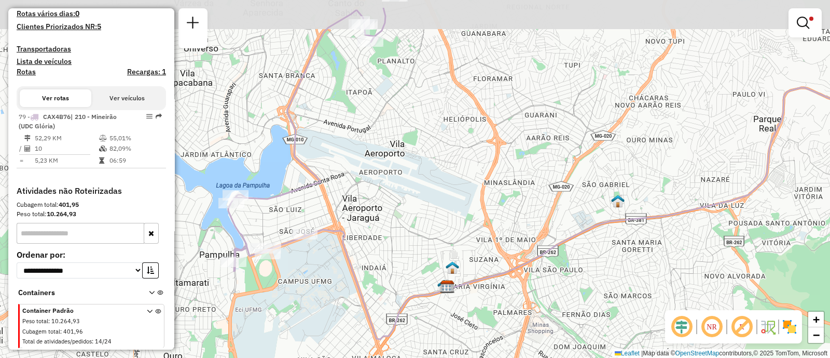
drag, startPoint x: 392, startPoint y: 112, endPoint x: 380, endPoint y: 176, distance: 64.9
click at [383, 172] on div "Limpar filtros Janela de atendimento Grade de atendimento Capacidade Transporta…" at bounding box center [415, 179] width 830 height 358
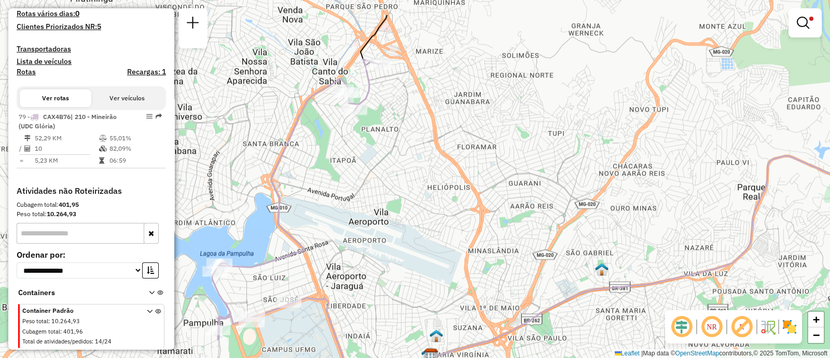
drag, startPoint x: 380, startPoint y: 176, endPoint x: 350, endPoint y: 247, distance: 76.5
click at [351, 245] on div "Limpar filtros Janela de atendimento Grade de atendimento Capacidade Transporta…" at bounding box center [415, 179] width 830 height 358
click at [350, 247] on div "Limpar filtros Janela de atendimento Grade de atendimento Capacidade Transporta…" at bounding box center [415, 179] width 830 height 358
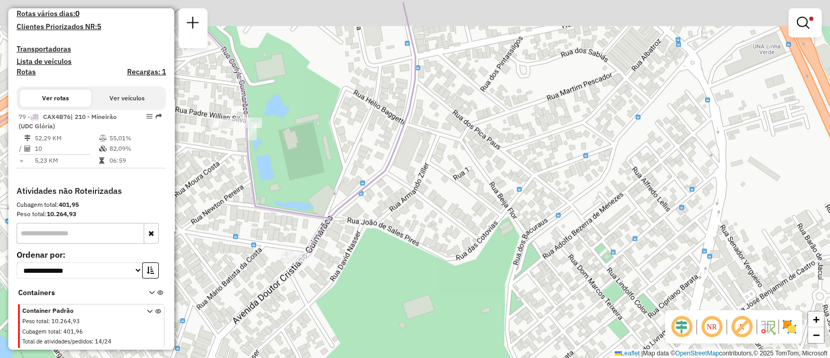
drag, startPoint x: 294, startPoint y: 107, endPoint x: 311, endPoint y: 144, distance: 40.2
click at [311, 144] on div "Limpar filtros Janela de atendimento Grade de atendimento Capacidade Transporta…" at bounding box center [415, 179] width 830 height 358
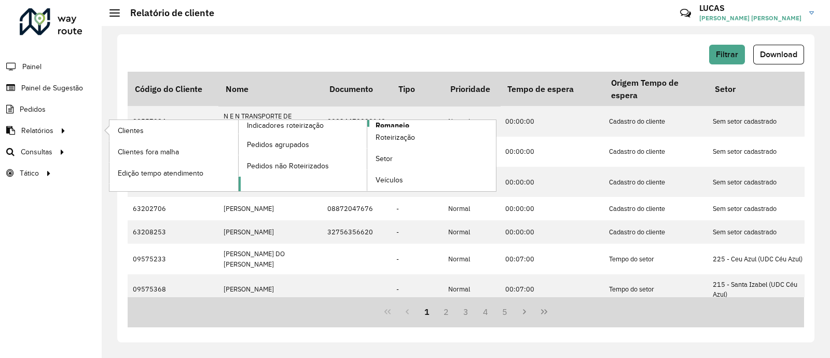
click at [388, 125] on span "Romaneio" at bounding box center [393, 125] width 34 height 11
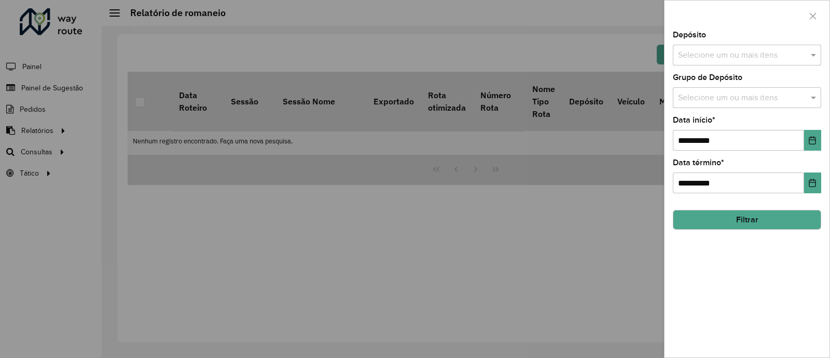
click at [54, 131] on div at bounding box center [415, 179] width 830 height 358
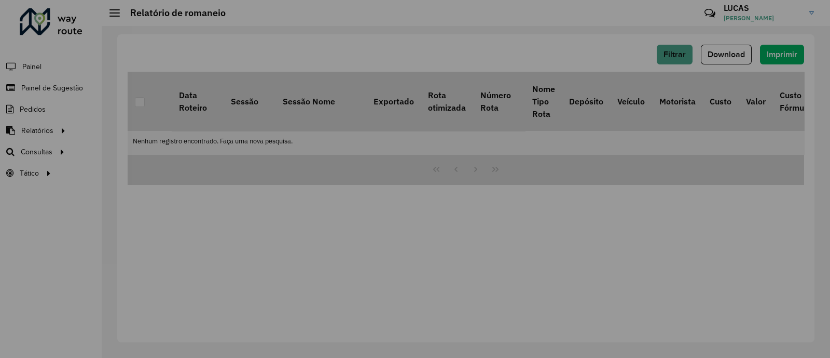
click at [54, 131] on div at bounding box center [415, 179] width 830 height 358
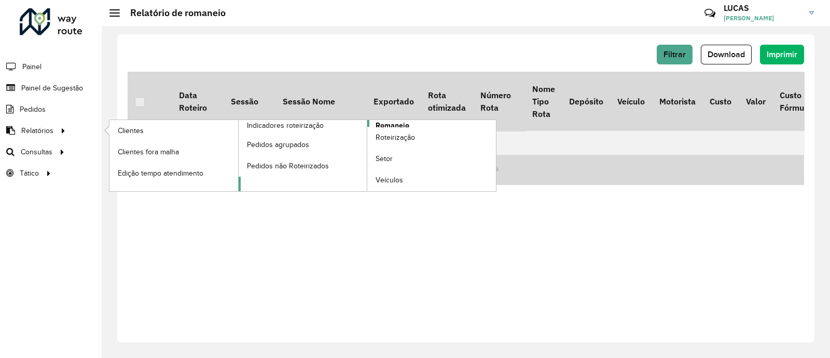
click at [410, 124] on link "Romaneio" at bounding box center [368, 155] width 258 height 71
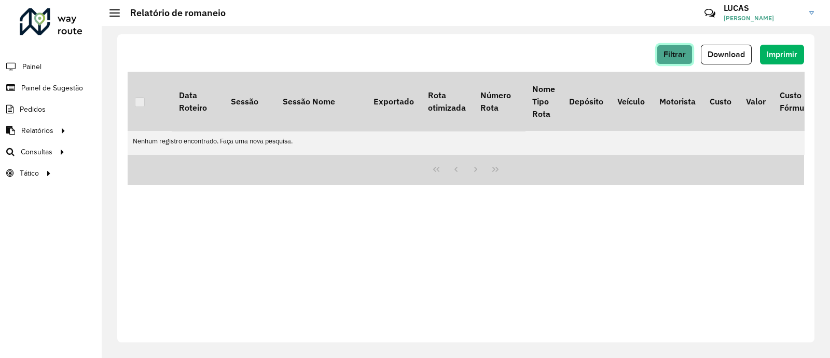
click at [676, 58] on span "Filtrar" at bounding box center [675, 54] width 22 height 9
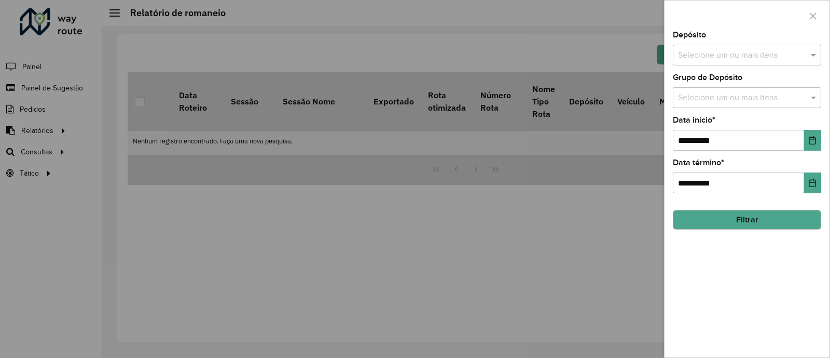
click at [742, 214] on button "Filtrar" at bounding box center [747, 220] width 148 height 20
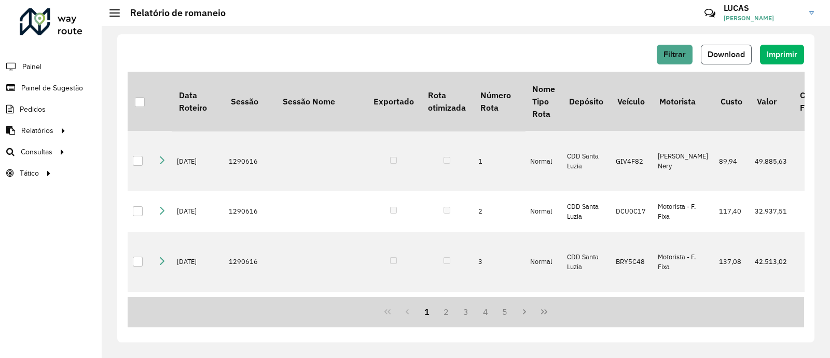
click at [725, 58] on span "Download" at bounding box center [726, 54] width 37 height 9
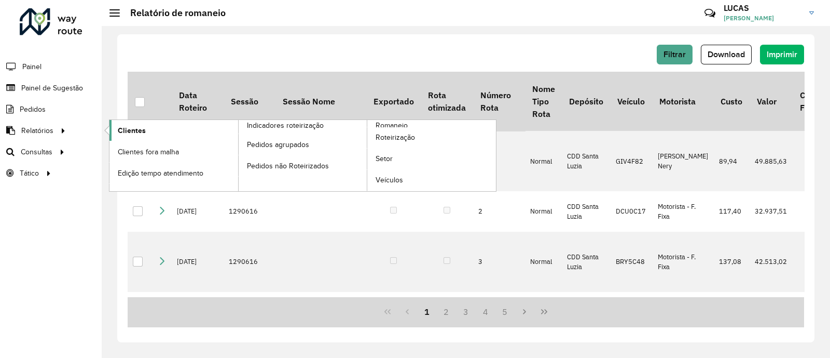
click at [129, 124] on link "Clientes" at bounding box center [174, 130] width 129 height 21
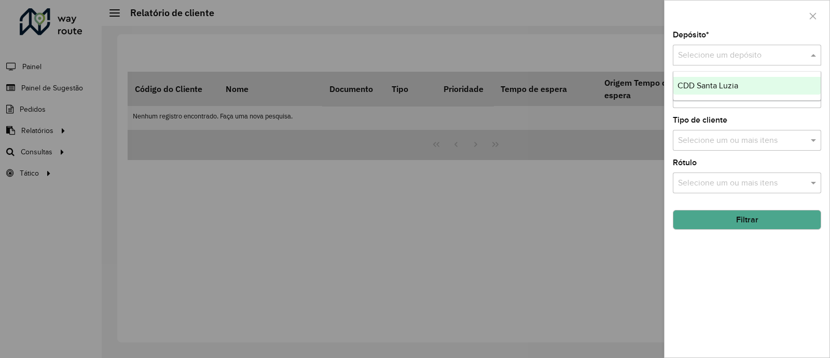
click at [721, 58] on input "text" at bounding box center [736, 55] width 117 height 12
click at [714, 79] on div "CDD Santa Luzia" at bounding box center [747, 86] width 147 height 18
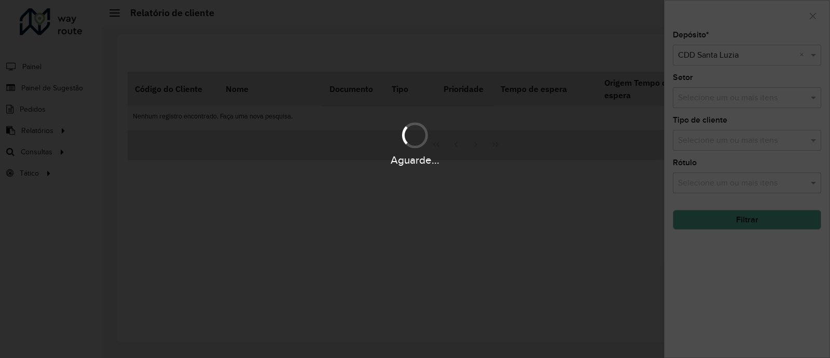
click at [743, 214] on div "Aguarde..." at bounding box center [415, 179] width 830 height 358
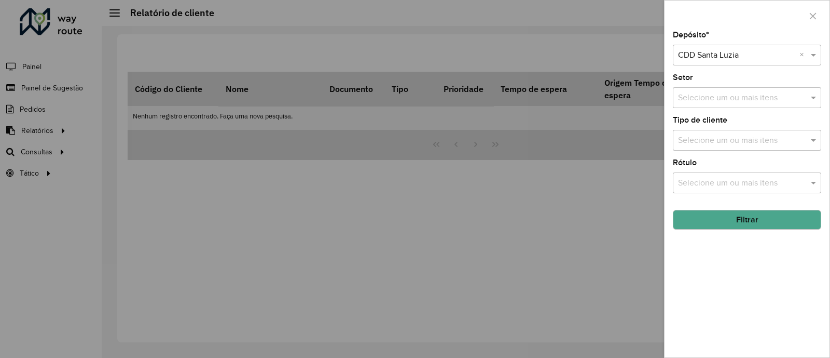
click at [742, 222] on button "Filtrar" at bounding box center [747, 220] width 148 height 20
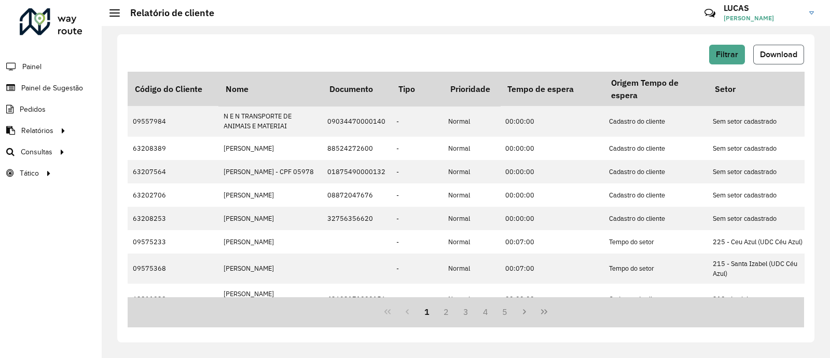
click at [772, 48] on button "Download" at bounding box center [779, 55] width 51 height 20
